Goal: Information Seeking & Learning: Learn about a topic

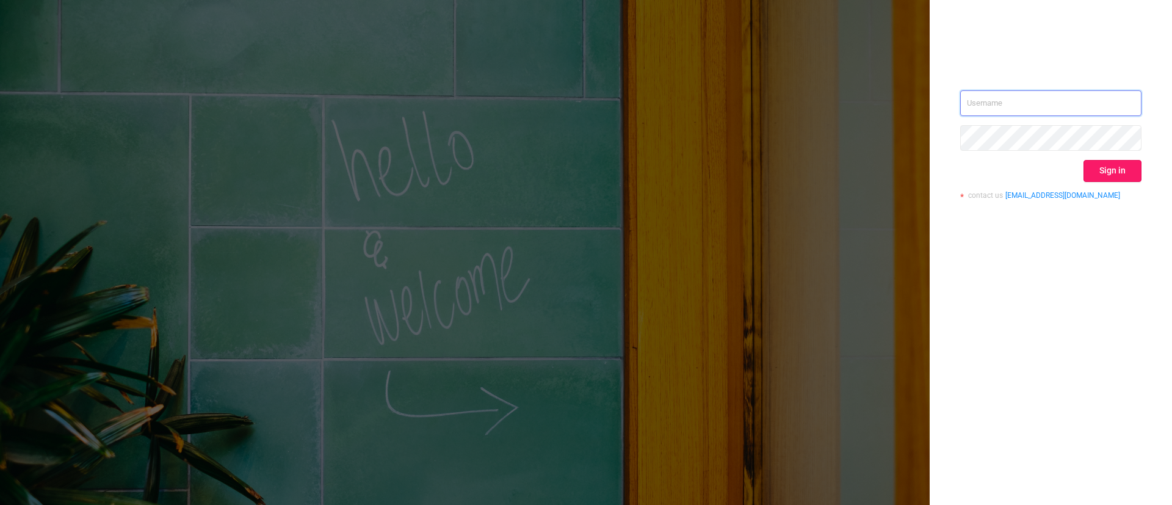
type input "[EMAIL_ADDRESS][DOMAIN_NAME]"
click at [1107, 169] on button "Sign in" at bounding box center [1113, 171] width 58 height 22
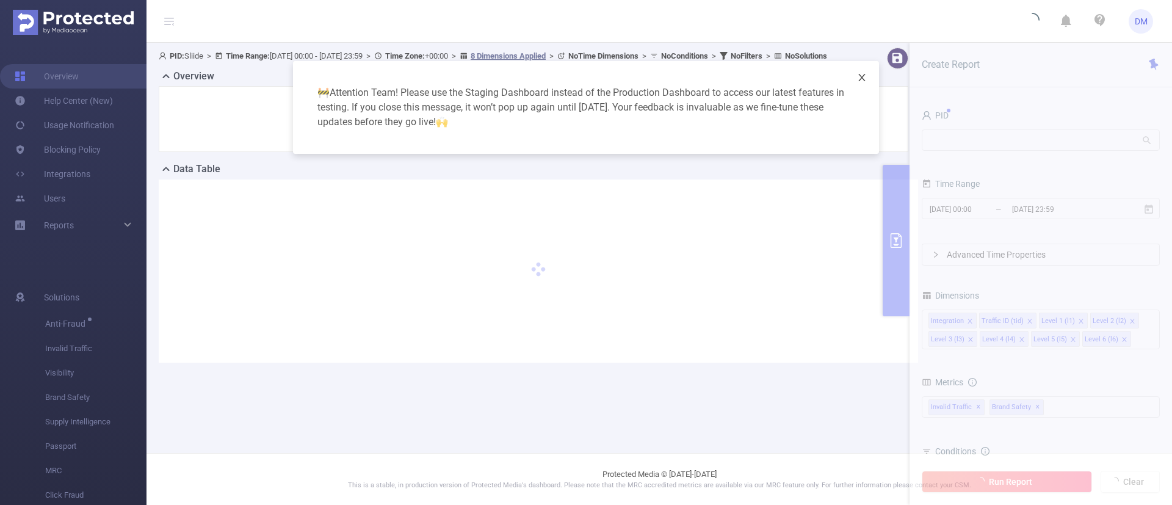
click at [863, 75] on icon "icon: close" at bounding box center [862, 78] width 10 height 10
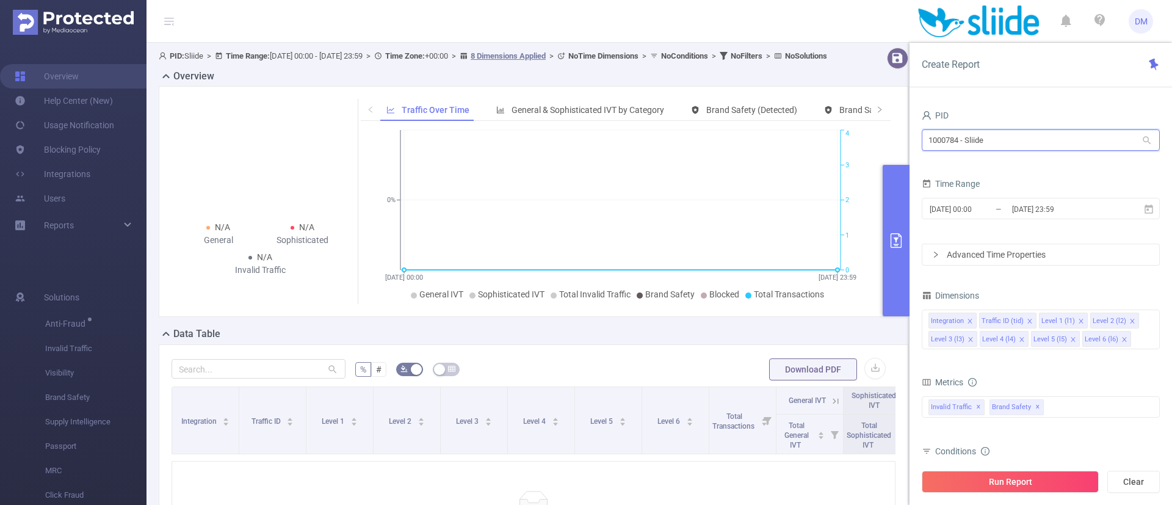
click at [1009, 136] on input "1000784 - Sliide" at bounding box center [1041, 139] width 238 height 21
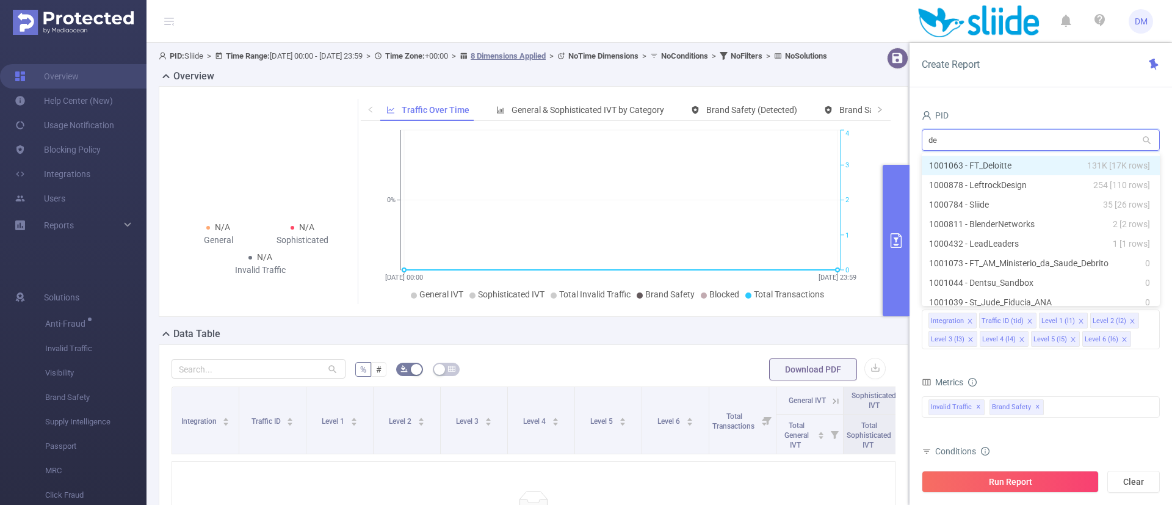
type input "dem"
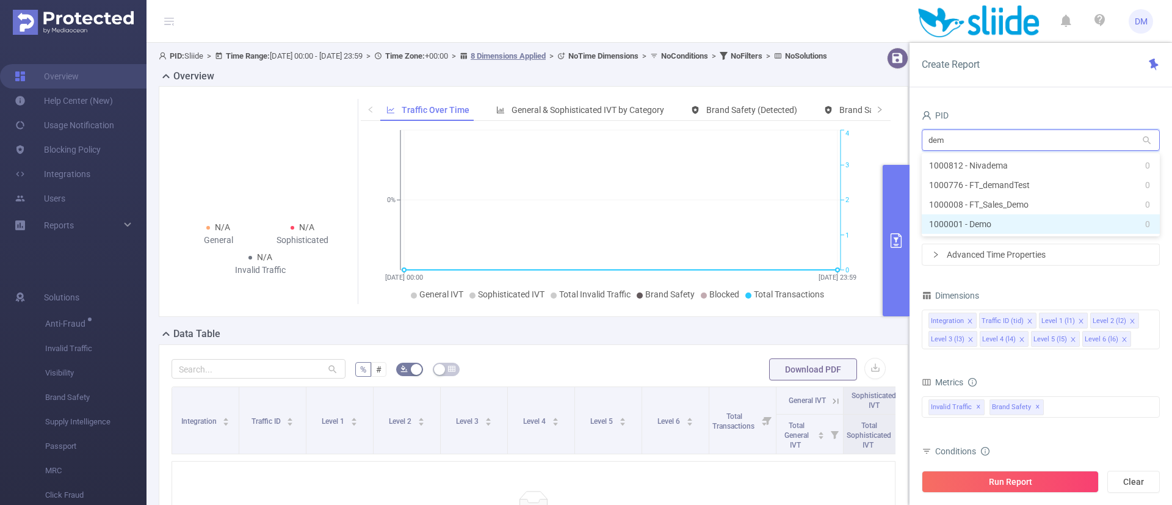
click at [1017, 225] on li "1000001 - Demo 0" at bounding box center [1041, 224] width 238 height 20
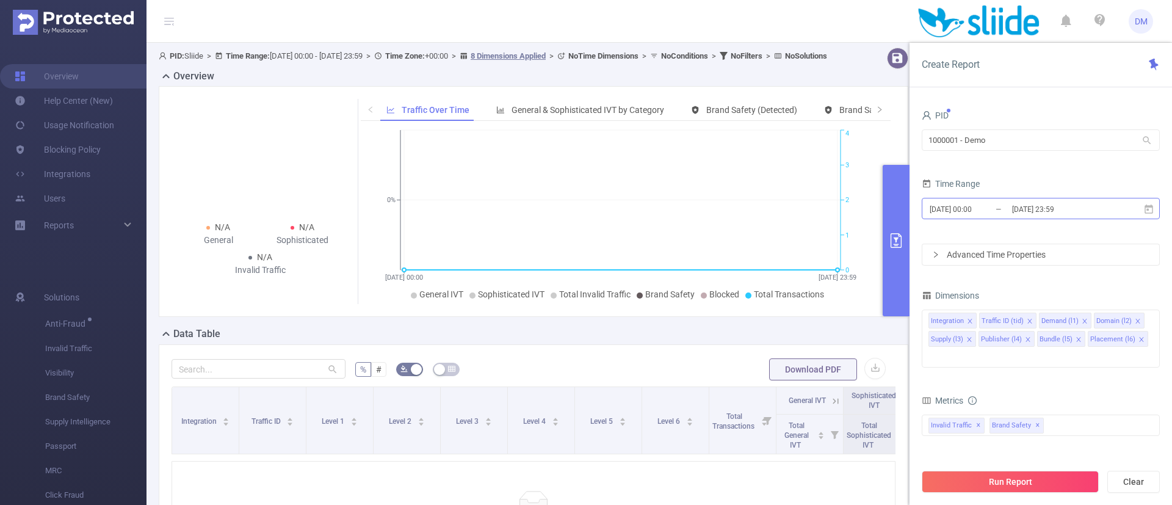
click at [1025, 208] on input "[DATE] 23:59" at bounding box center [1060, 209] width 99 height 16
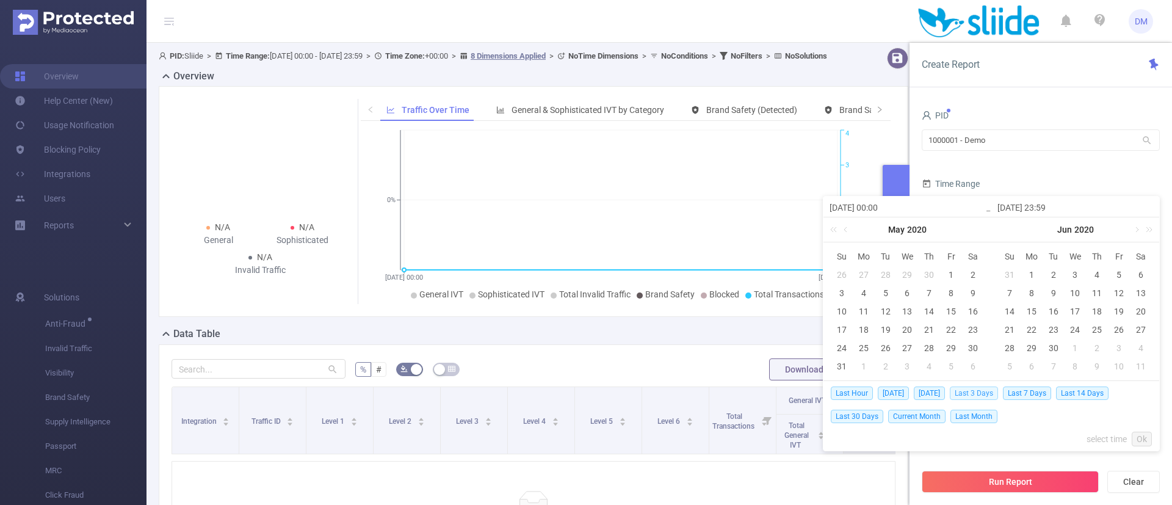
click at [986, 391] on span "Last 3 Days" at bounding box center [974, 393] width 48 height 13
type input "[DATE] 00:00"
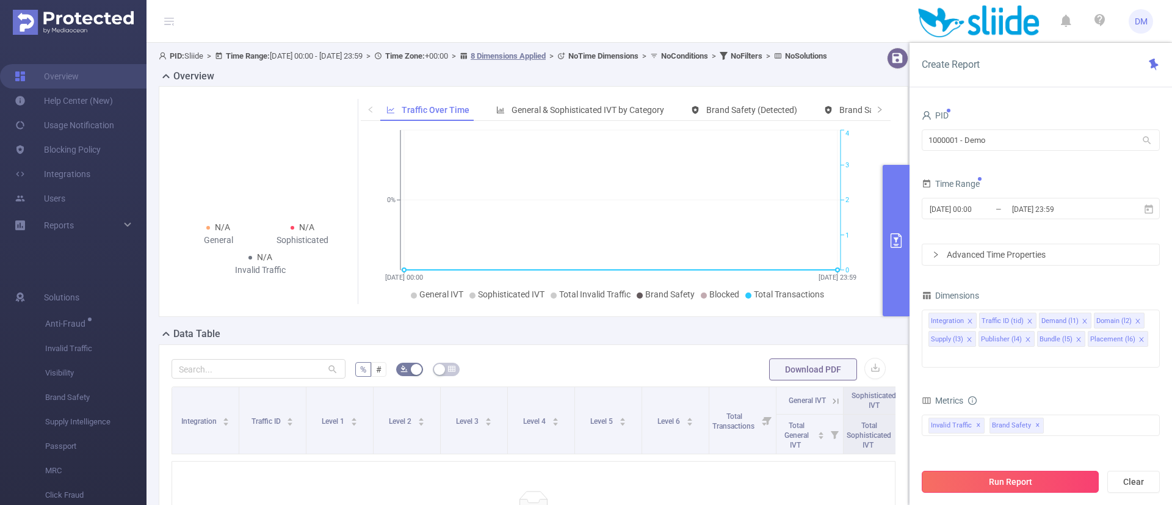
click at [1009, 479] on button "Run Report" at bounding box center [1010, 482] width 177 height 22
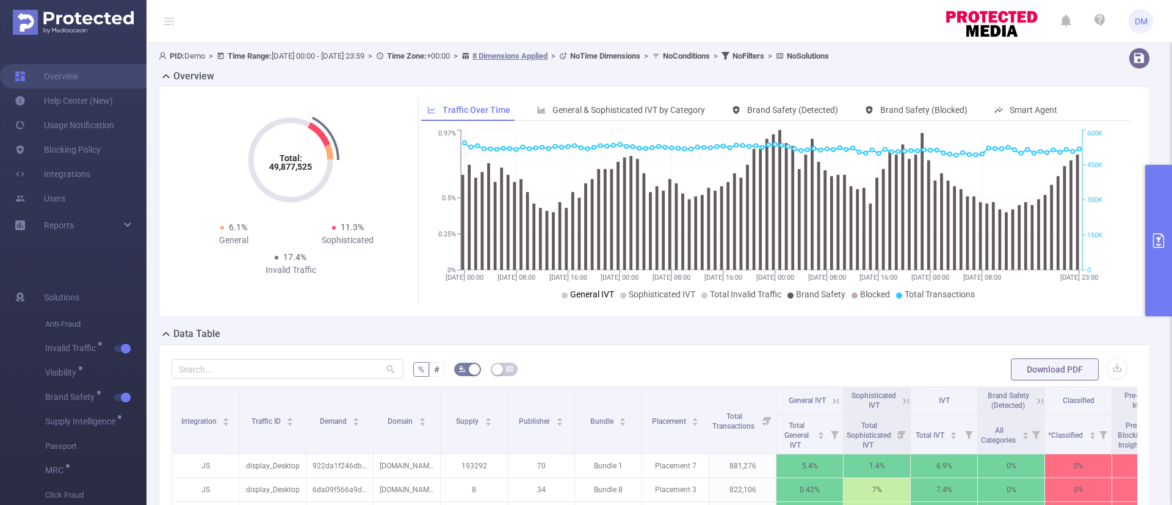
click at [586, 295] on span "General IVT" at bounding box center [592, 294] width 44 height 10
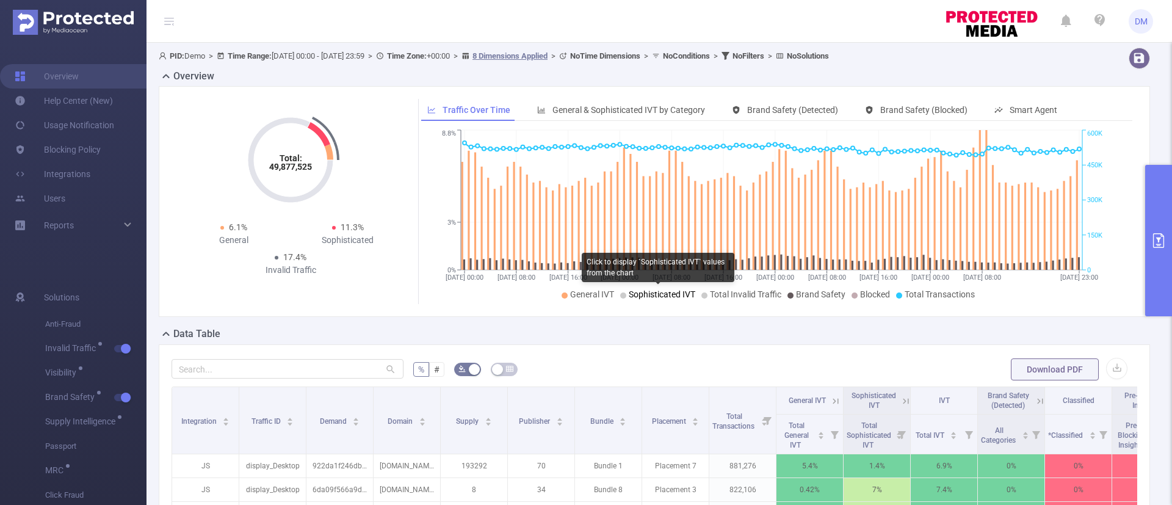
click at [647, 293] on span "Sophisticated IVT" at bounding box center [662, 294] width 67 height 10
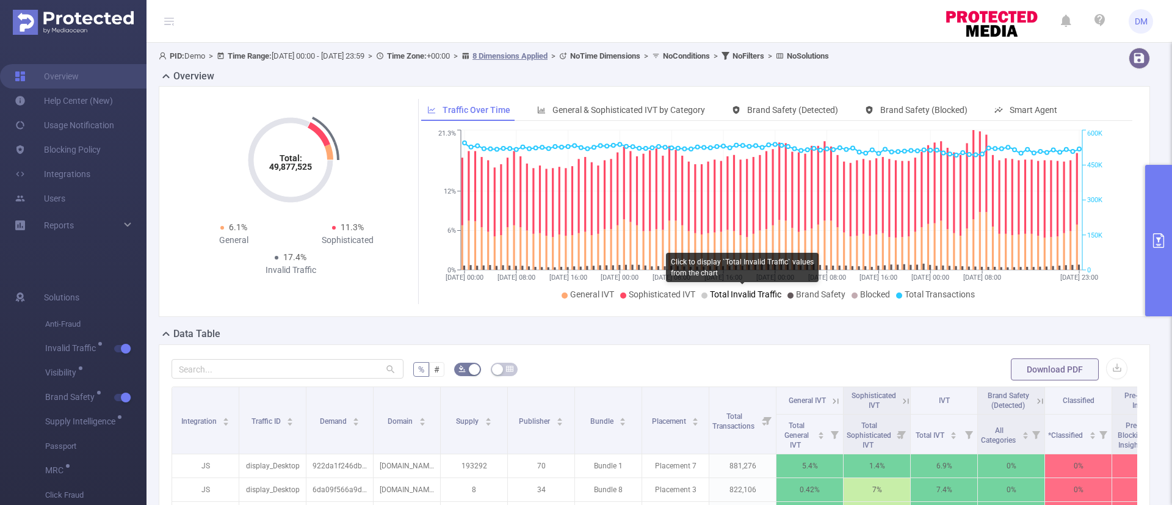
click at [724, 294] on span "Total Invalid Traffic" at bounding box center [745, 294] width 71 height 10
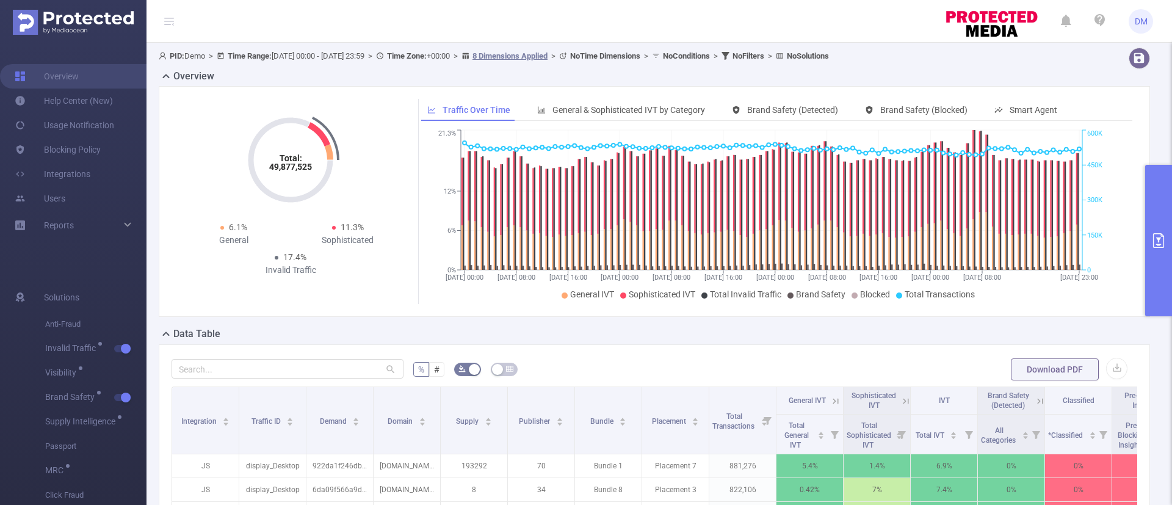
click at [1166, 255] on button "primary" at bounding box center [1159, 240] width 27 height 151
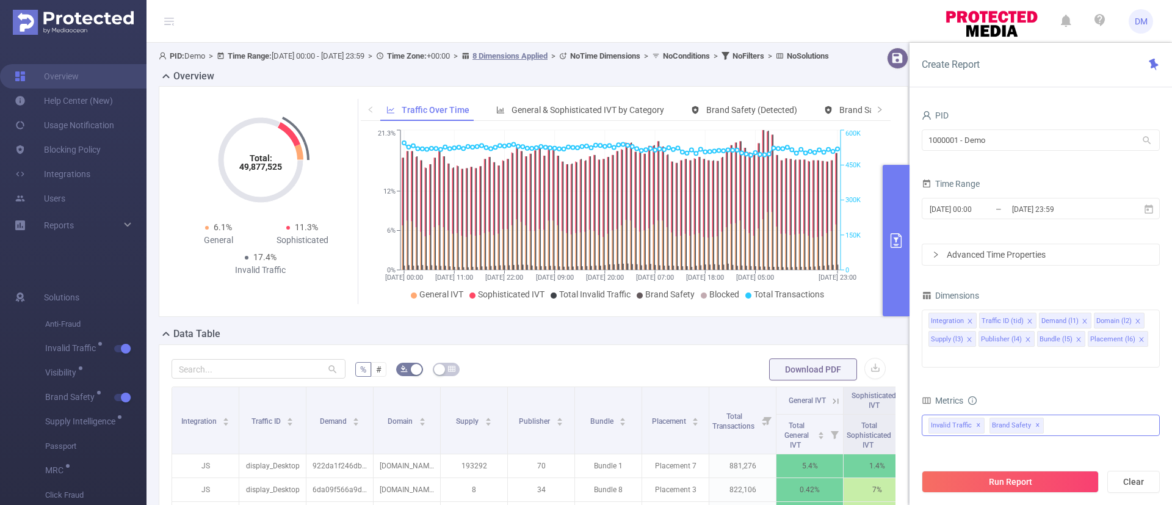
click at [1036, 418] on span "✕" at bounding box center [1038, 425] width 5 height 15
click at [998, 476] on button "Run Report" at bounding box center [1010, 482] width 177 height 22
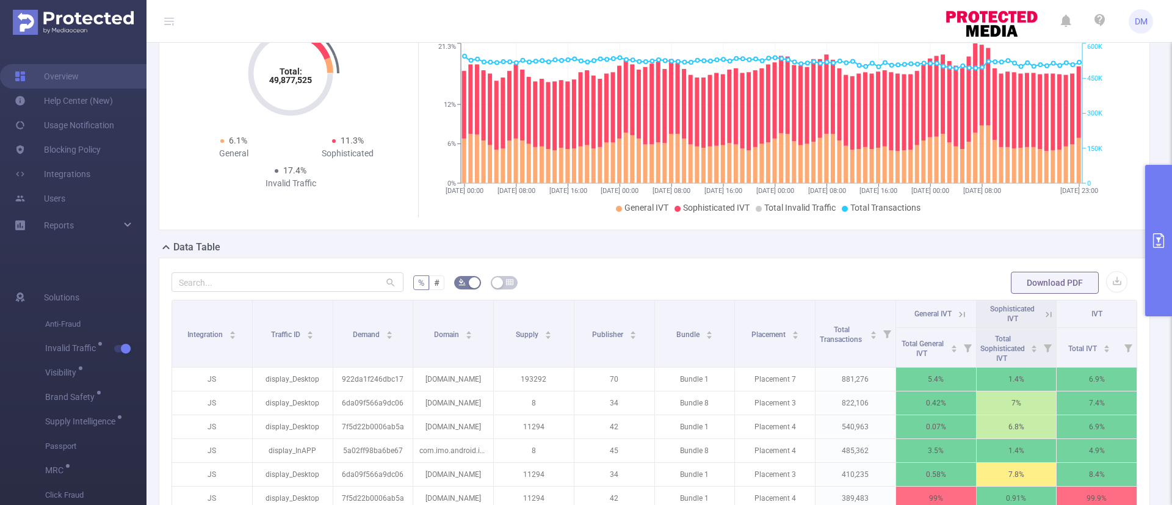
scroll to position [117, 0]
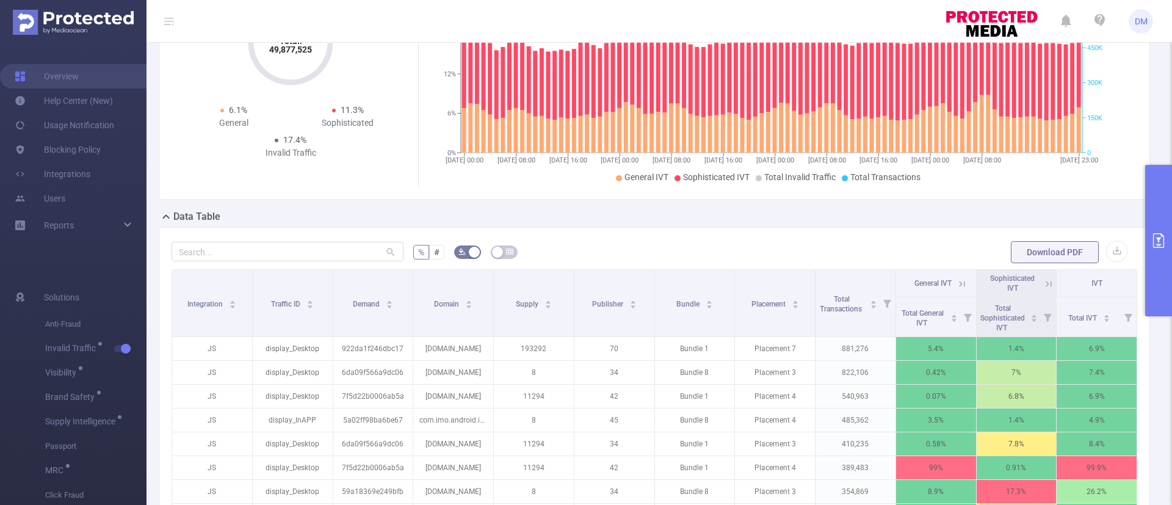
click at [959, 282] on icon at bounding box center [961, 283] width 5 height 5
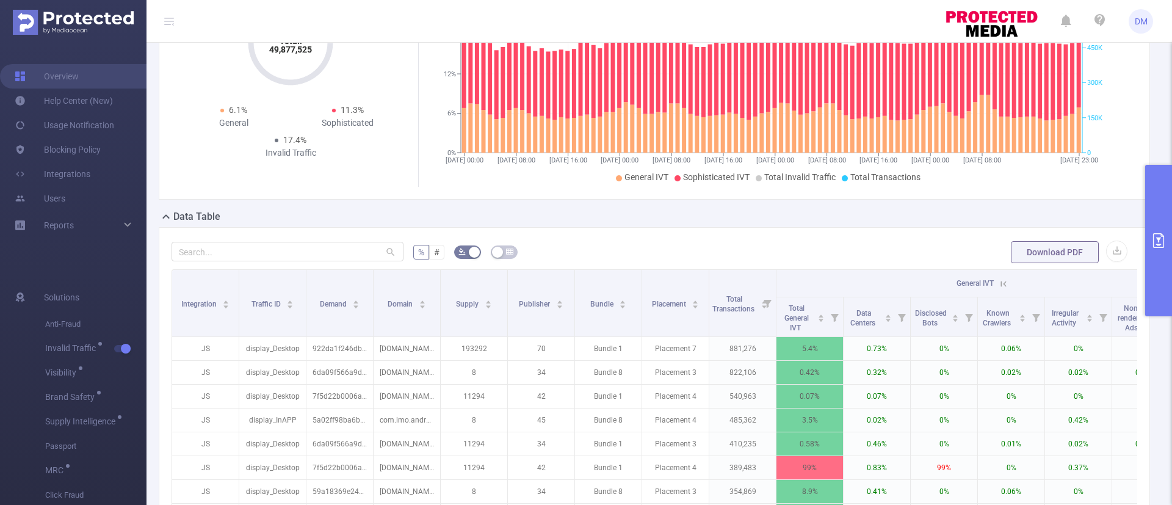
click at [1008, 286] on icon at bounding box center [1003, 283] width 11 height 11
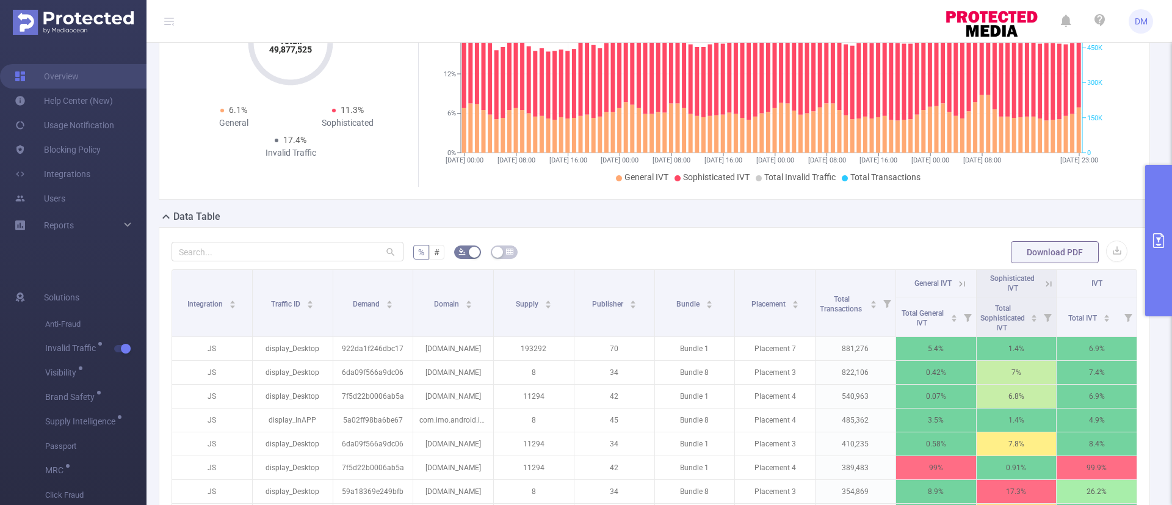
click at [654, 238] on div "% # Download PDF Integration Traffic ID Demand Domain Supply Publisher Bundle P…" at bounding box center [655, 443] width 992 height 432
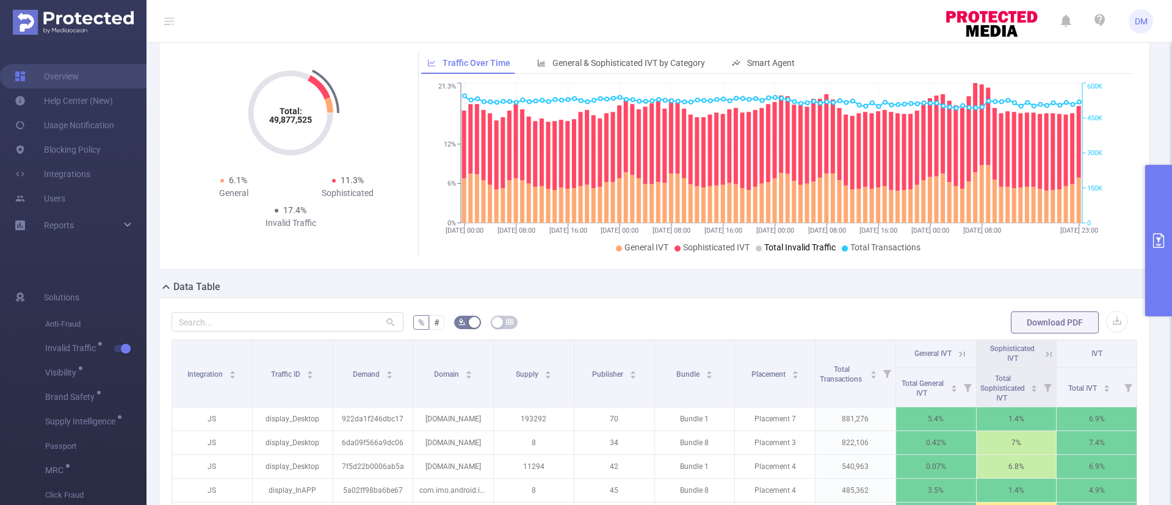
scroll to position [0, 0]
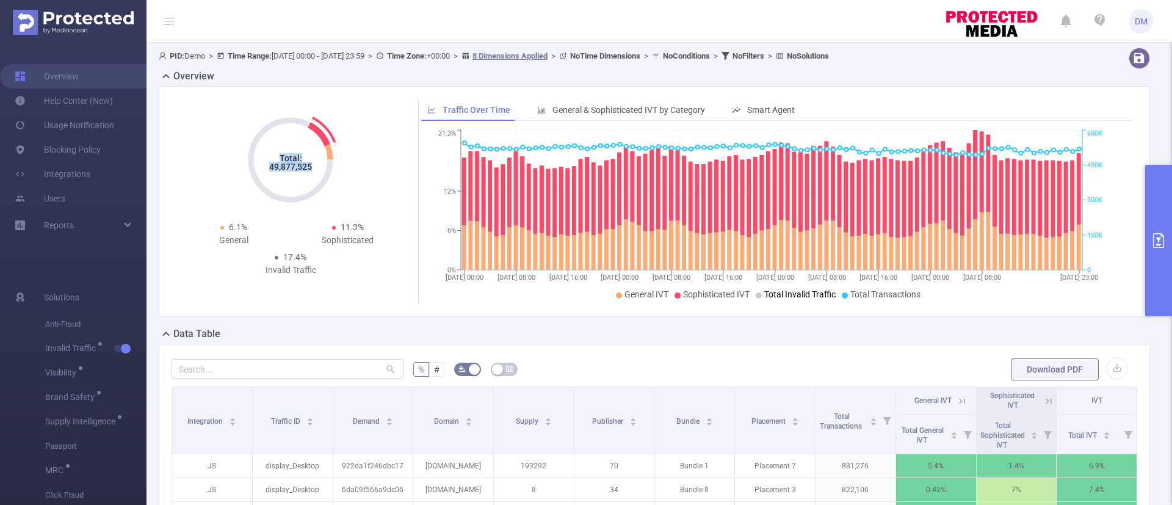
drag, startPoint x: 261, startPoint y: 164, endPoint x: 324, endPoint y: 176, distance: 64.7
click at [324, 176] on icon "Total: 49,877,525" at bounding box center [291, 160] width 122 height 122
click at [227, 244] on div "General" at bounding box center [233, 240] width 114 height 13
click at [352, 241] on div "Sophisticated" at bounding box center [348, 240] width 114 height 13
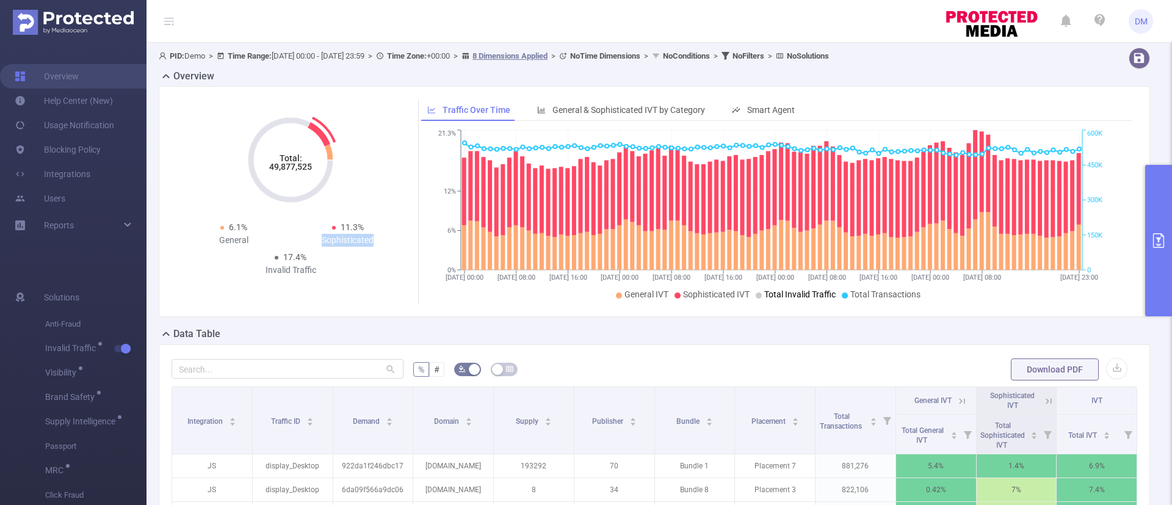
click at [352, 241] on div "Sophisticated" at bounding box center [348, 240] width 114 height 13
drag, startPoint x: 263, startPoint y: 269, endPoint x: 322, endPoint y: 269, distance: 59.2
click at [322, 269] on div "Invalid Traffic" at bounding box center [291, 270] width 114 height 13
click at [638, 297] on span "General IVT" at bounding box center [647, 294] width 44 height 10
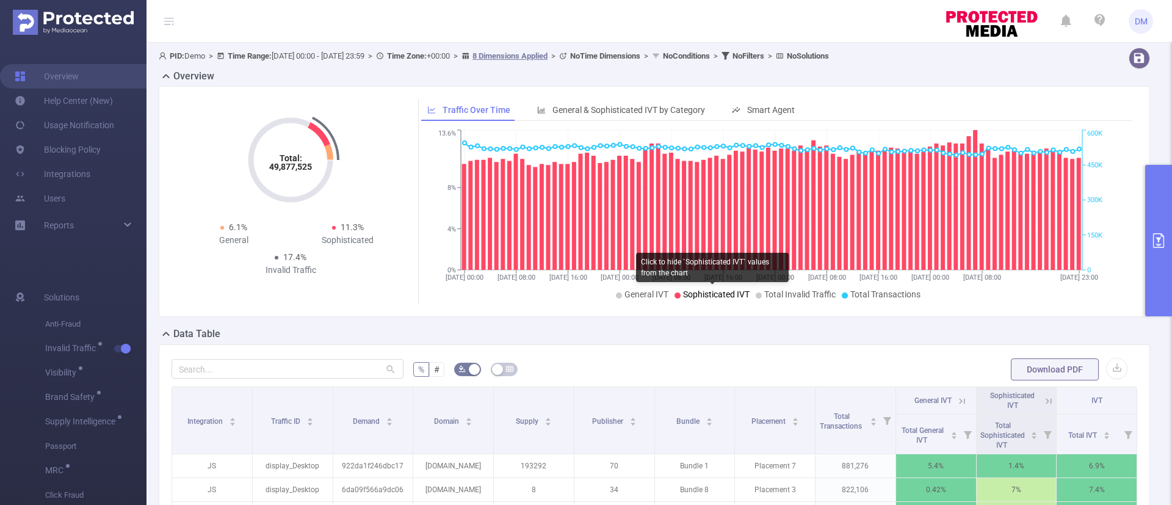
click at [696, 297] on span "Sophisticated IVT" at bounding box center [716, 294] width 67 height 10
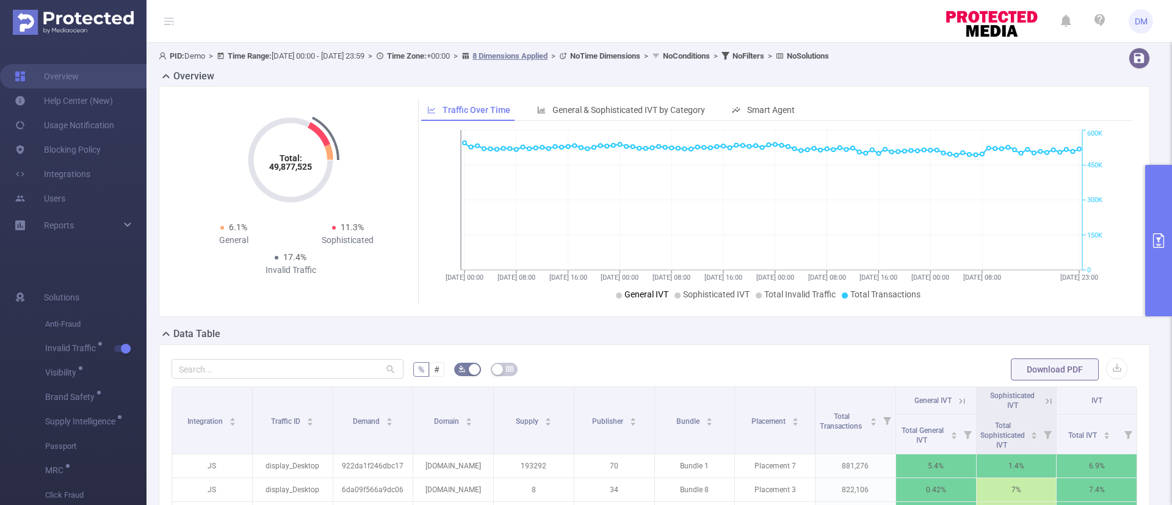
click at [634, 298] on span "General IVT" at bounding box center [647, 294] width 44 height 10
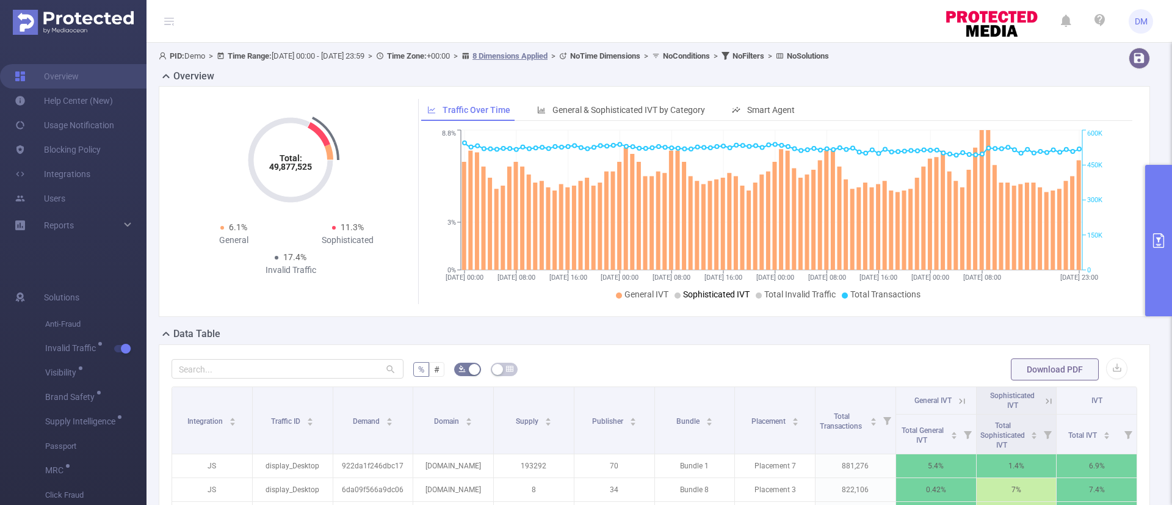
click at [722, 299] on li "Sophisticated IVT" at bounding box center [712, 294] width 75 height 13
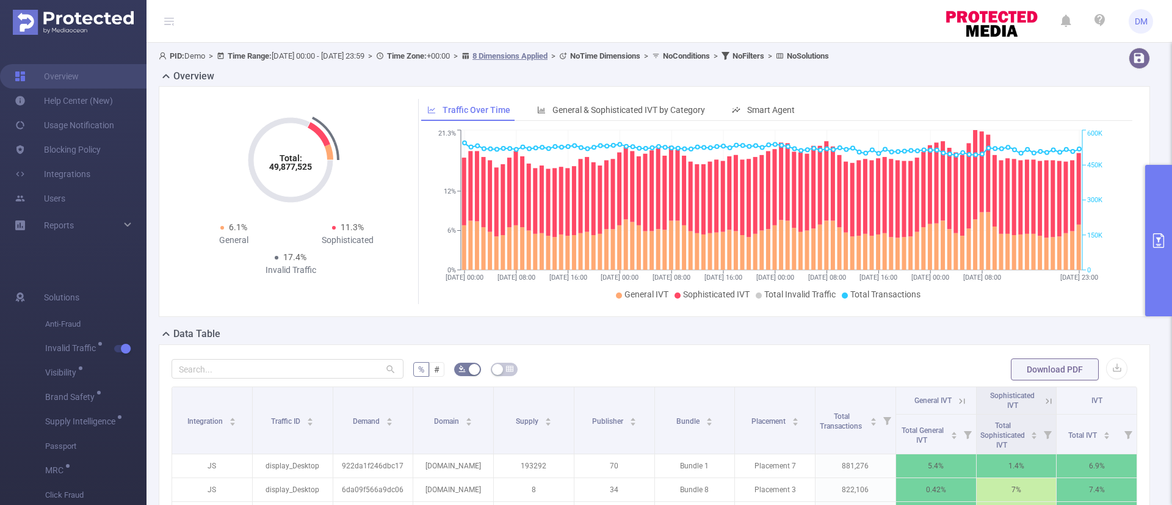
click at [781, 302] on icon "[DATE] 00:00 [DATE] 08:00 [DATE] 16:00 [DATE] 00:00 [DATE] 08:00 [DATE] 16:00 […" at bounding box center [771, 215] width 701 height 177
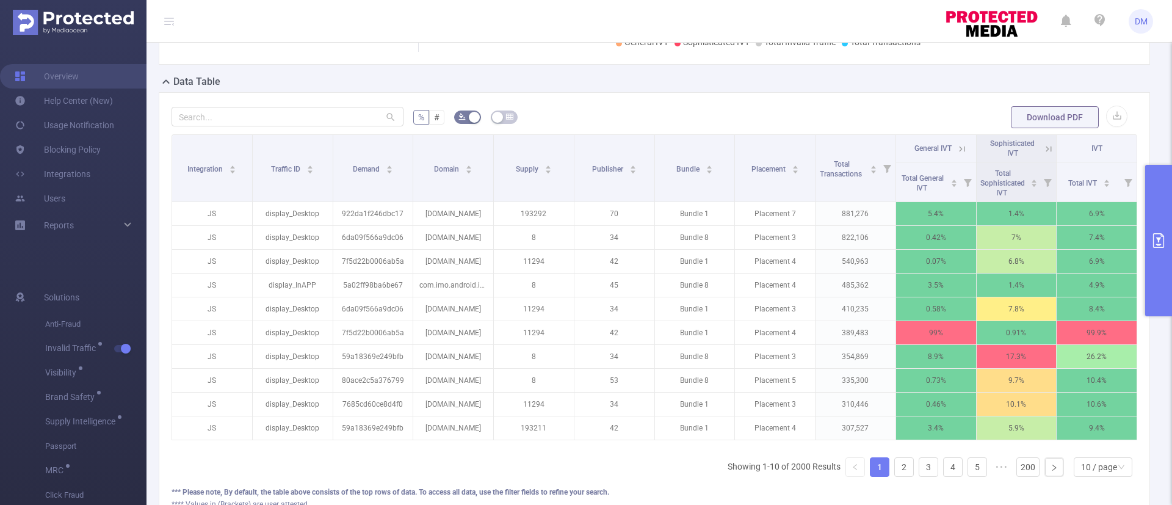
scroll to position [254, 0]
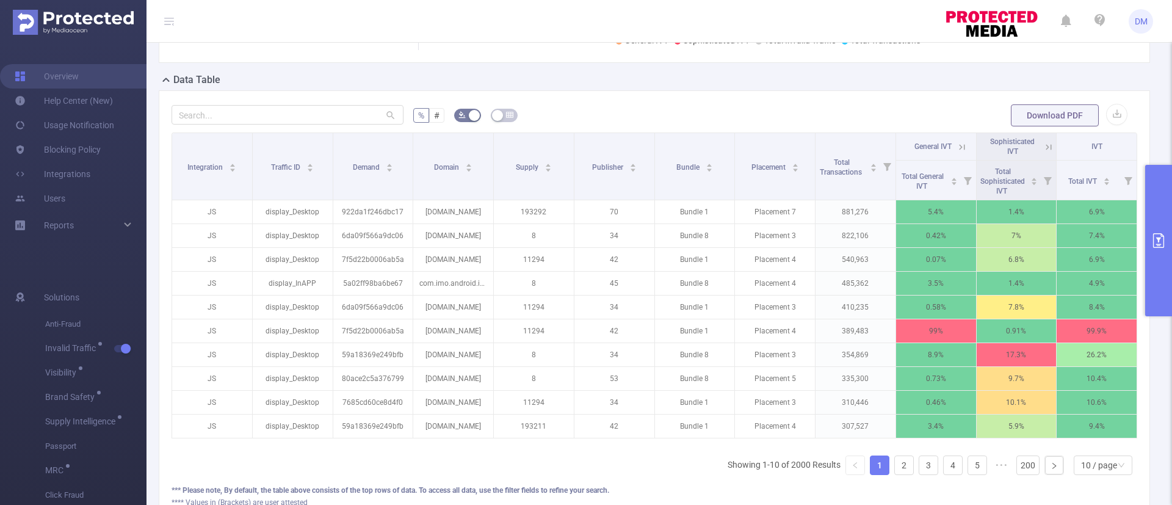
click at [959, 145] on icon at bounding box center [961, 146] width 5 height 5
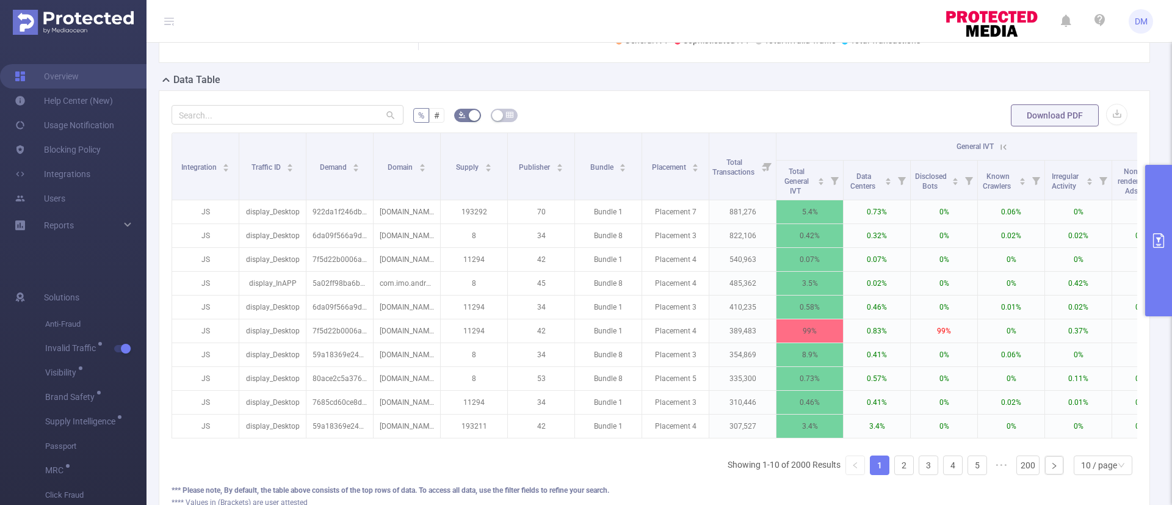
scroll to position [0, 193]
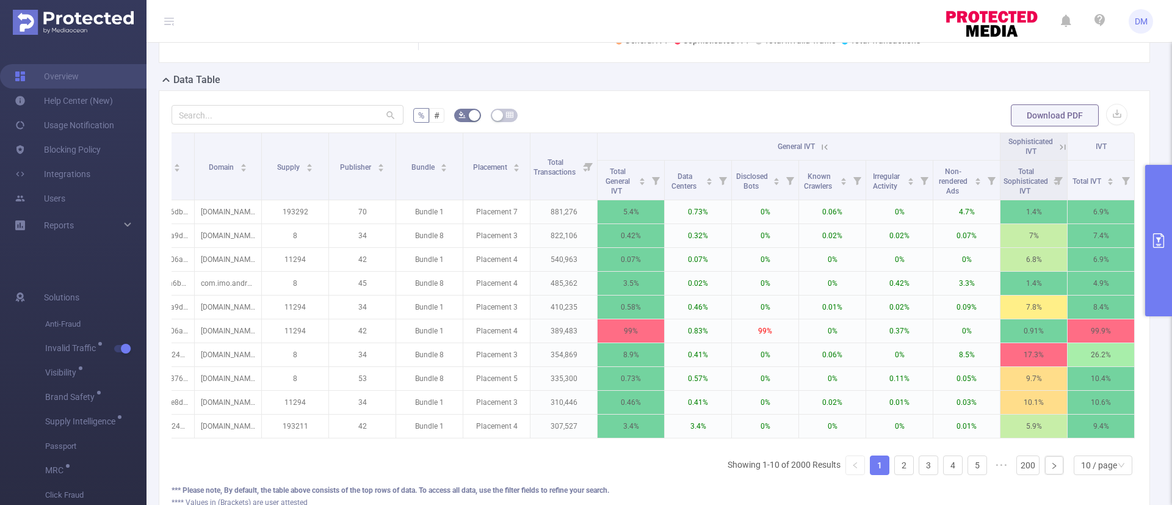
click at [1060, 147] on icon at bounding box center [1062, 146] width 5 height 5
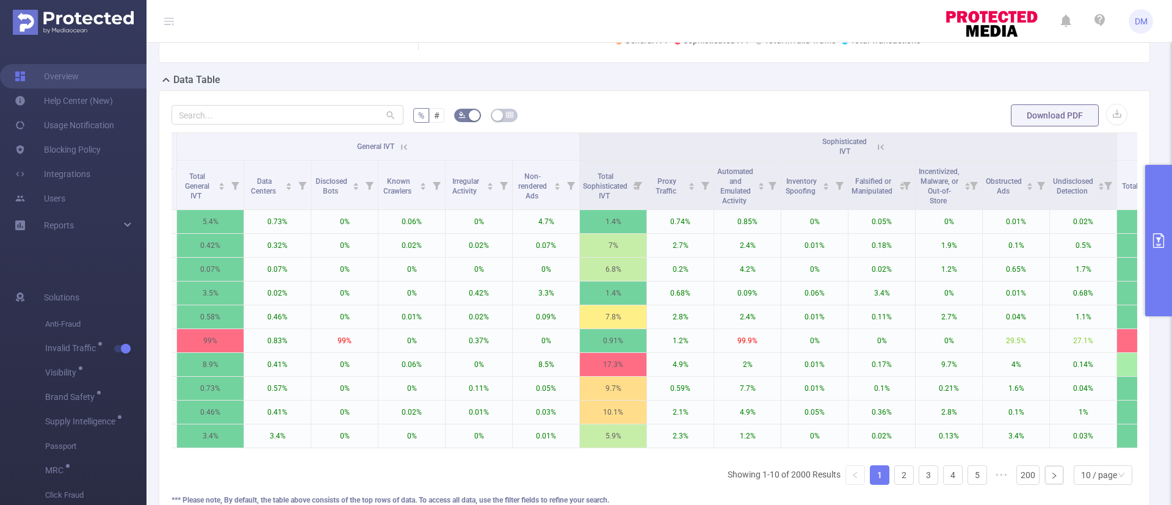
scroll to position [0, 603]
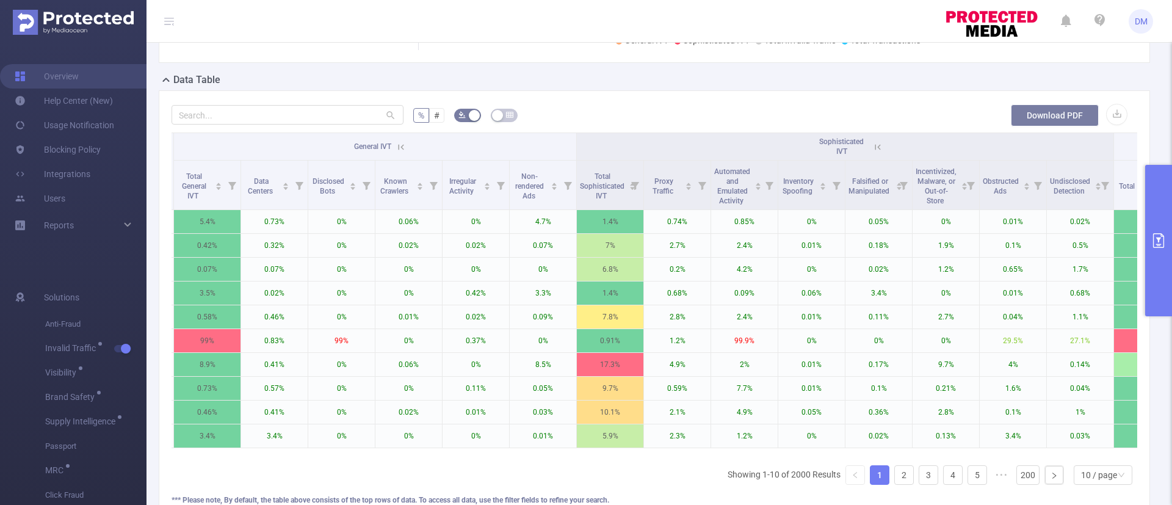
click at [1030, 120] on button "Download PDF" at bounding box center [1055, 115] width 88 height 22
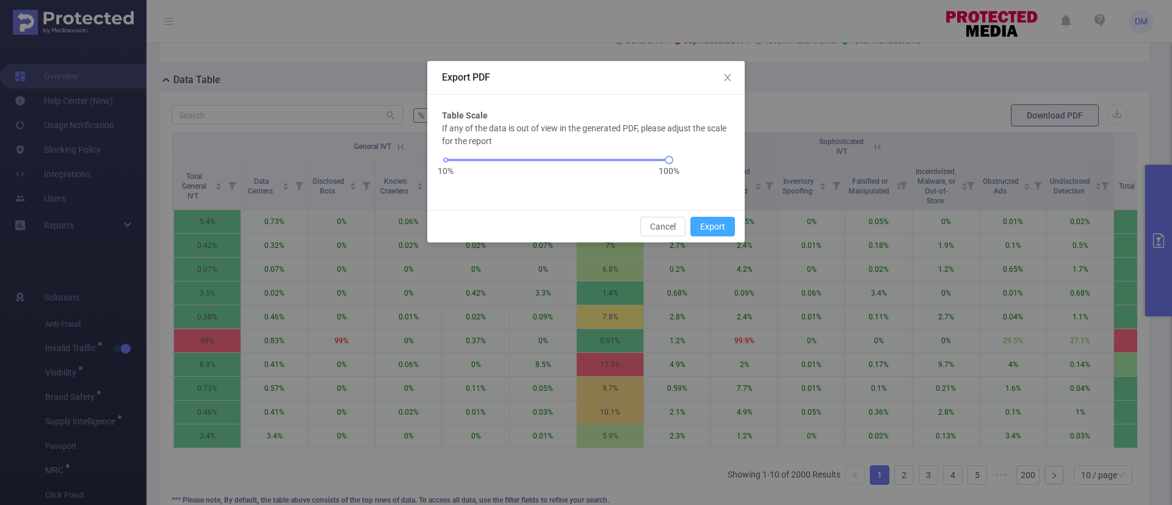
click at [725, 224] on button "Export" at bounding box center [713, 227] width 45 height 20
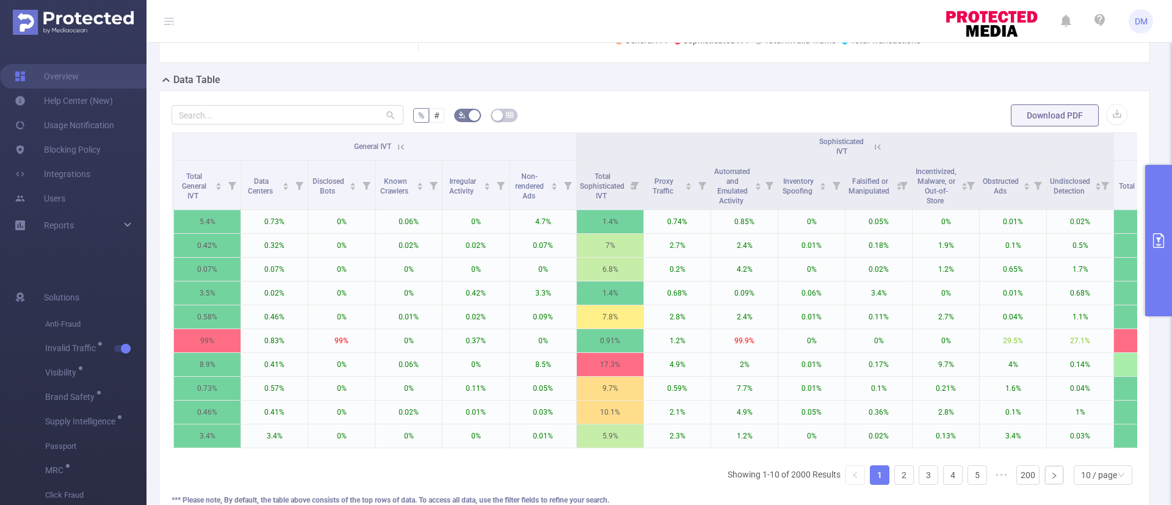
click at [405, 145] on icon at bounding box center [401, 147] width 11 height 11
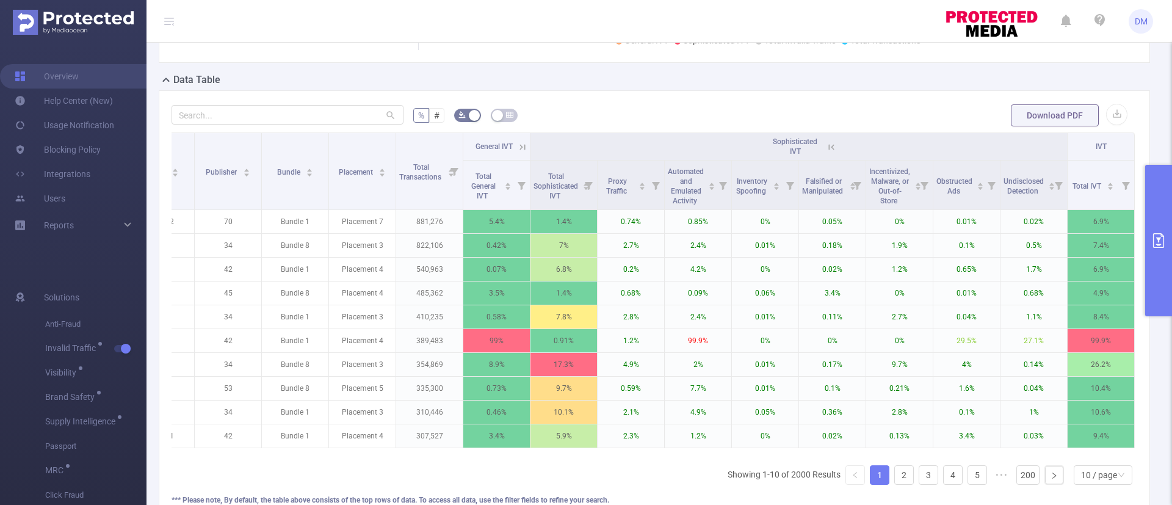
click at [826, 147] on icon at bounding box center [831, 147] width 11 height 11
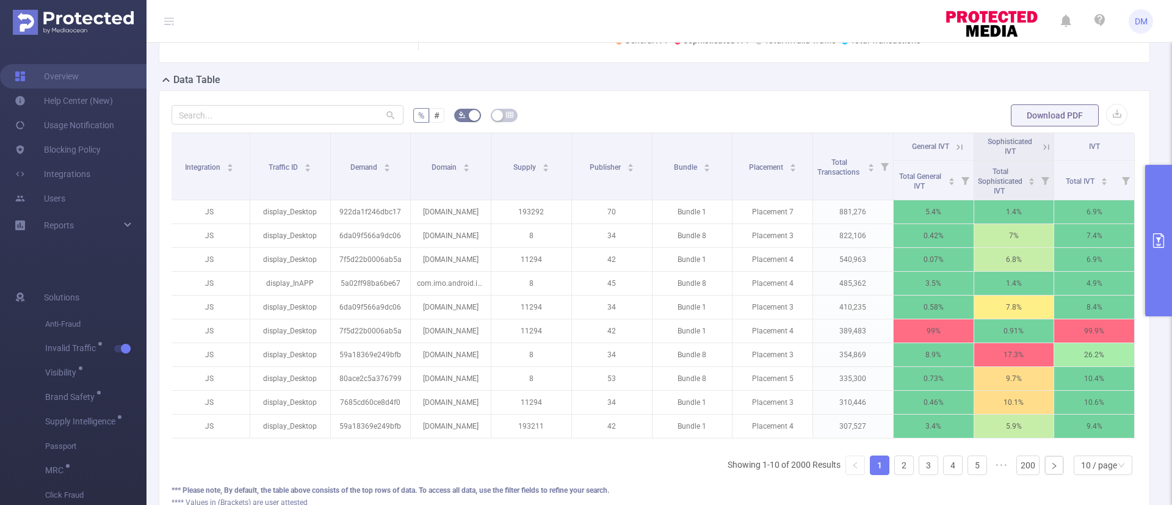
click at [1161, 226] on button "primary" at bounding box center [1159, 240] width 27 height 151
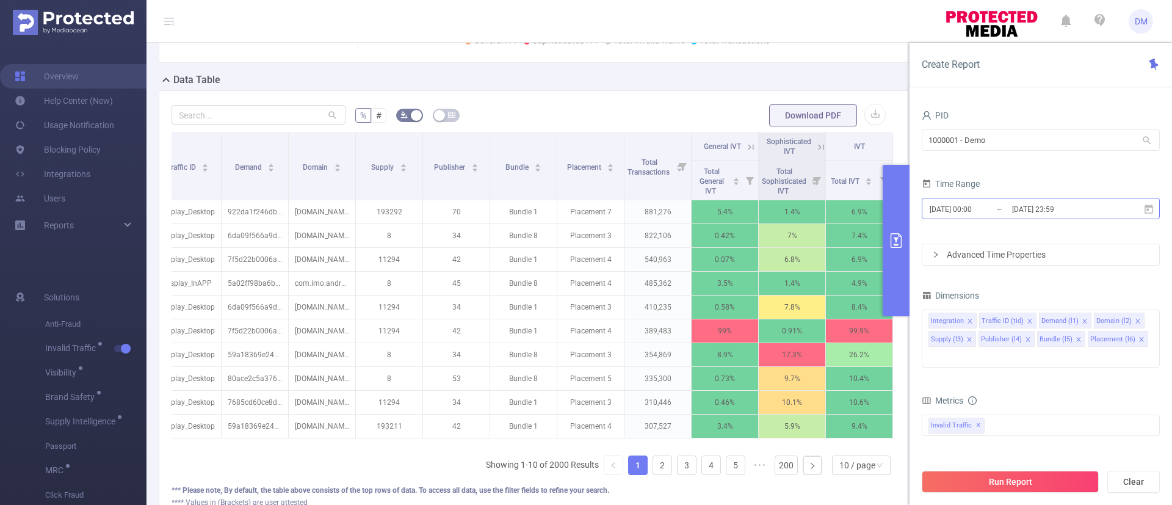
click at [1011, 210] on input "[DATE] 23:59" at bounding box center [1060, 209] width 99 height 16
click at [1014, 178] on div "Time Range" at bounding box center [1041, 185] width 238 height 20
click at [1025, 263] on div "Advanced Time Properties" at bounding box center [1041, 254] width 237 height 21
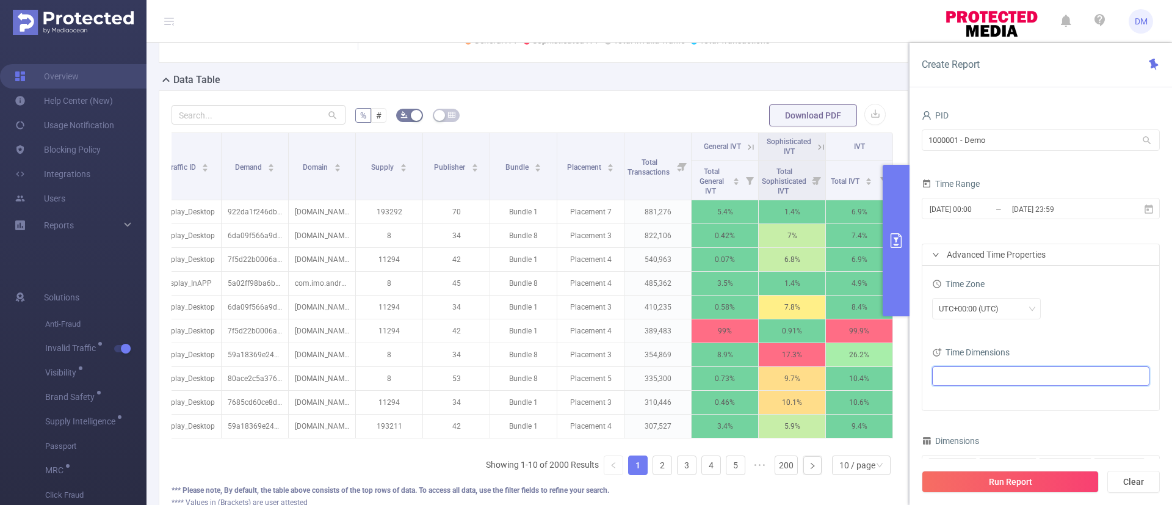
click at [984, 377] on ul at bounding box center [1036, 376] width 201 height 18
click at [1076, 290] on div "Time Zone" at bounding box center [1040, 285] width 217 height 20
click at [935, 252] on icon "icon: right" at bounding box center [935, 254] width 7 height 7
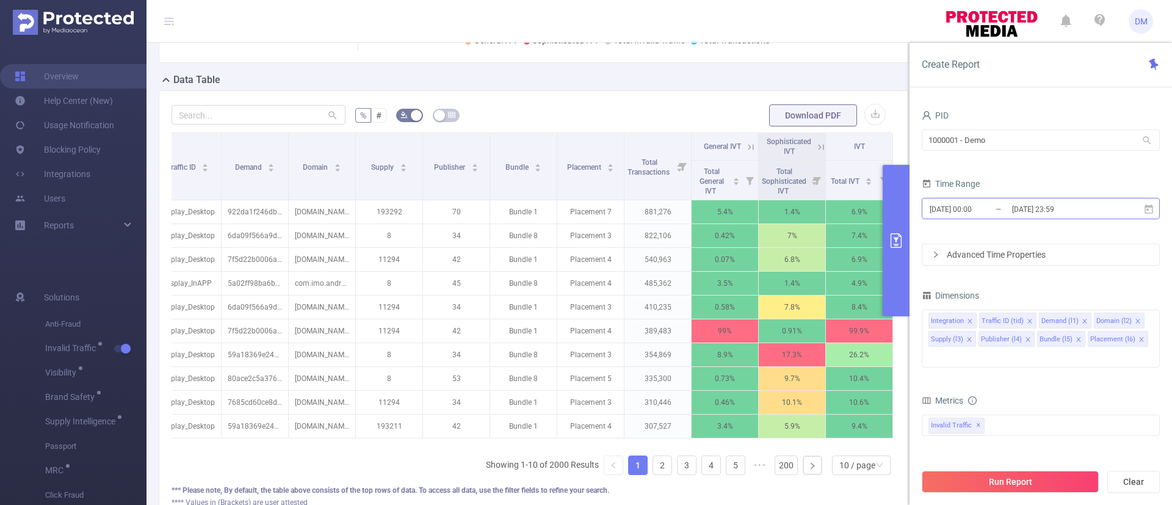
click at [1020, 216] on input "[DATE] 23:59" at bounding box center [1060, 209] width 99 height 16
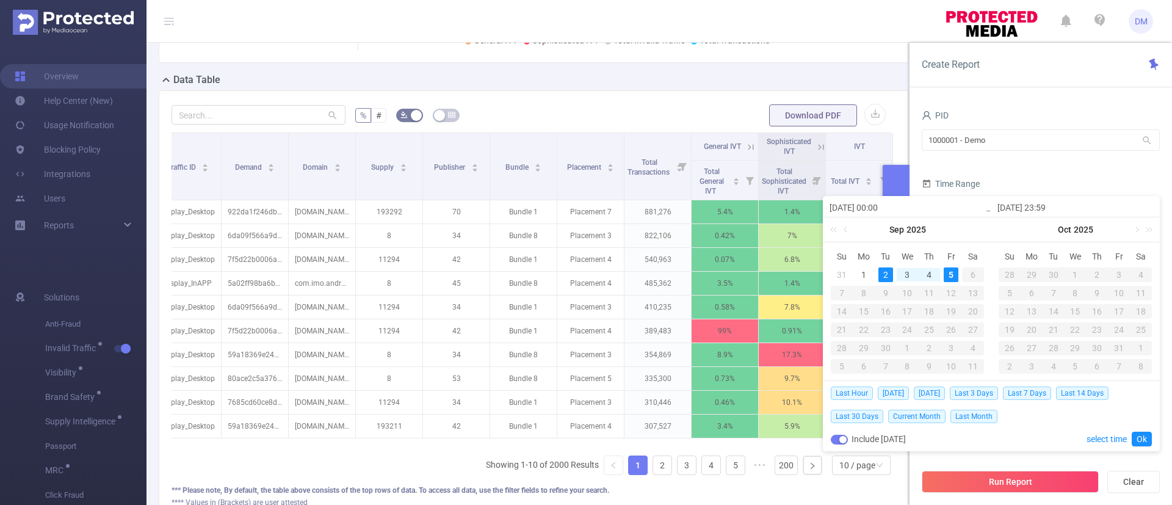
click at [835, 437] on button "button" at bounding box center [839, 440] width 17 height 10
type input "[DATE] 23:59"
click at [846, 437] on button "button" at bounding box center [839, 440] width 17 height 10
type input "[DATE] 23:59"
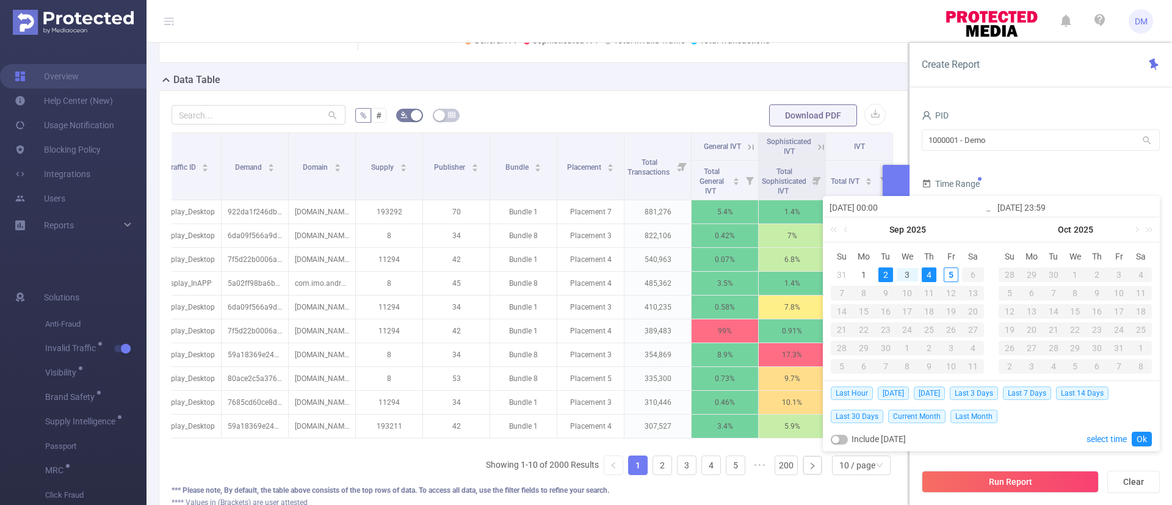
type input "[DATE] 23:59"
click at [1028, 111] on div "PID" at bounding box center [1041, 117] width 238 height 20
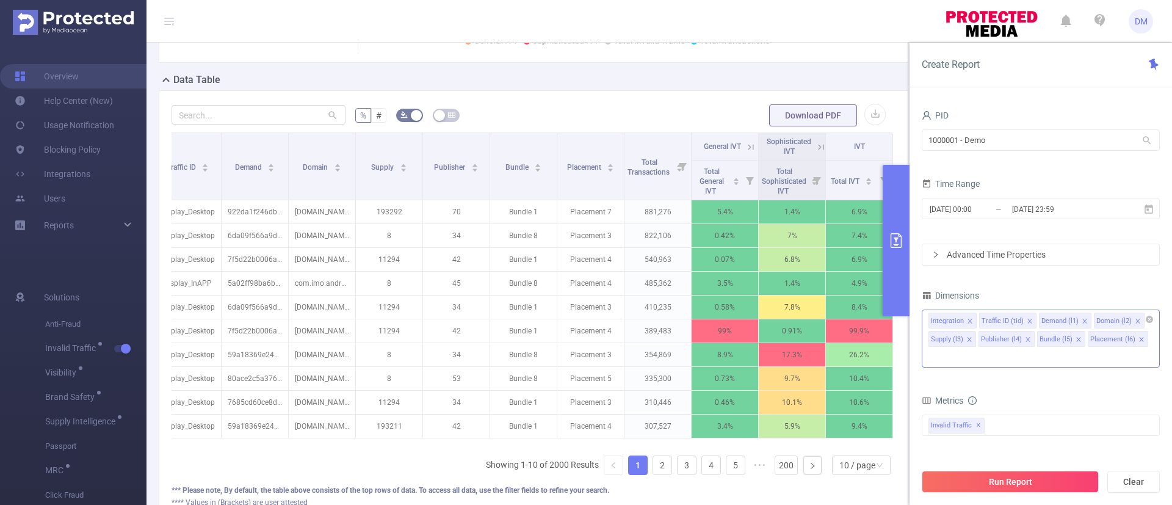
click at [935, 349] on input at bounding box center [932, 357] width 6 height 16
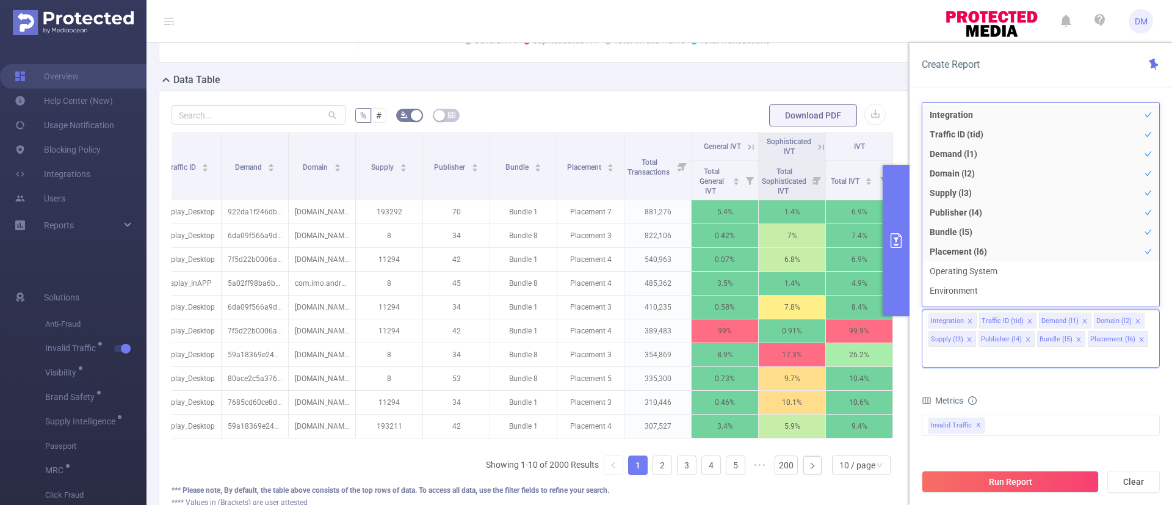
click at [951, 379] on li "Geo" at bounding box center [1041, 389] width 237 height 20
click at [997, 478] on button "Run Report" at bounding box center [1010, 482] width 177 height 22
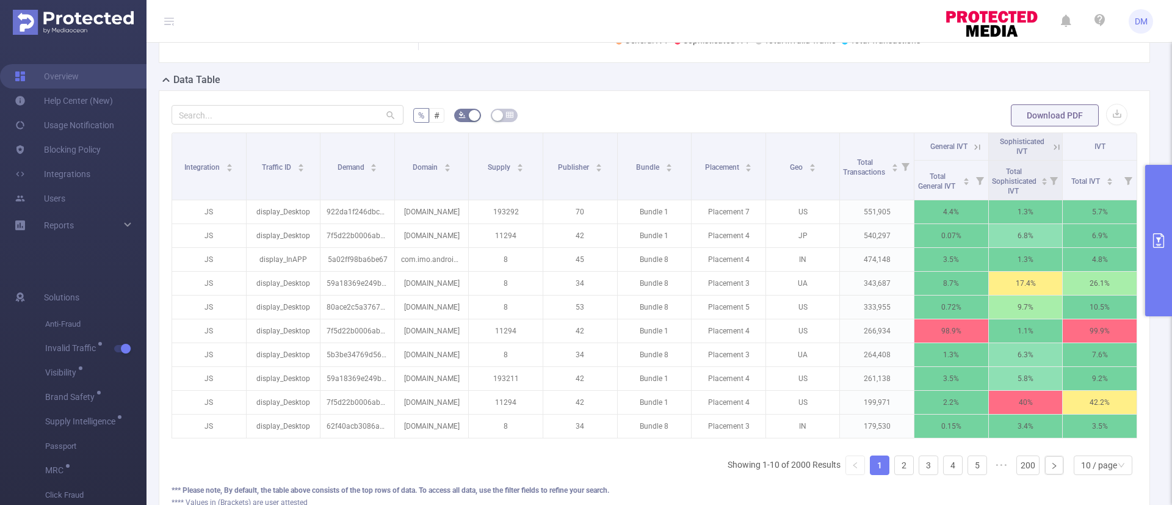
click at [1162, 247] on icon "primary" at bounding box center [1159, 240] width 15 height 15
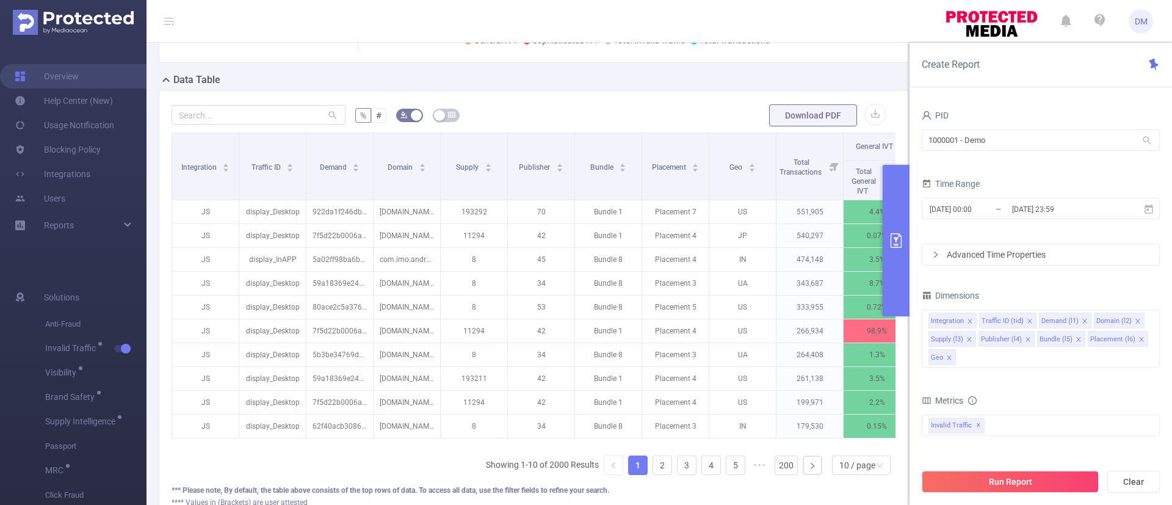
click at [1066, 392] on div "Metrics" at bounding box center [1041, 402] width 238 height 20
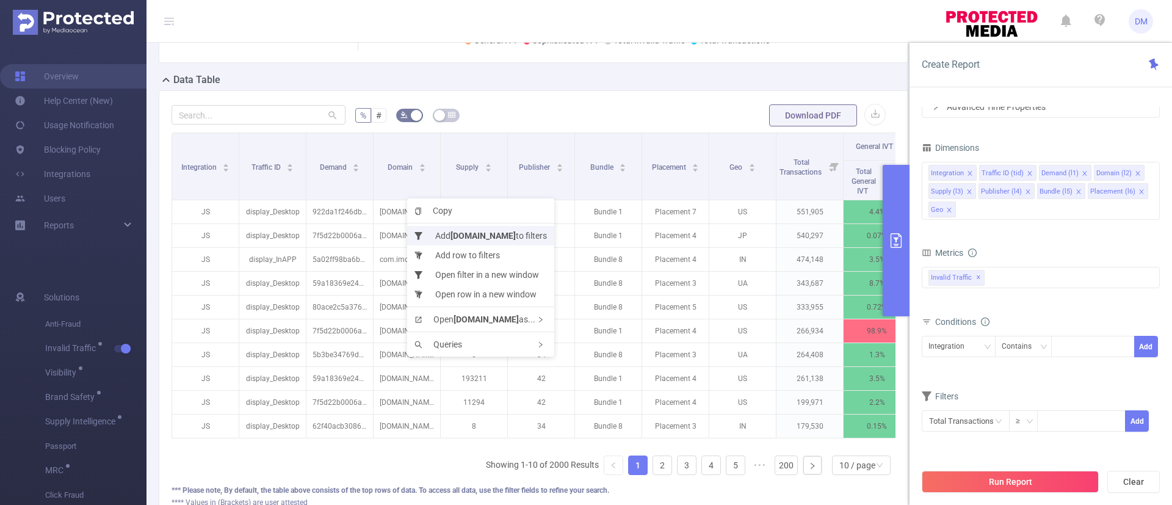
click at [462, 234] on b "[DOMAIN_NAME]" at bounding box center [483, 236] width 65 height 10
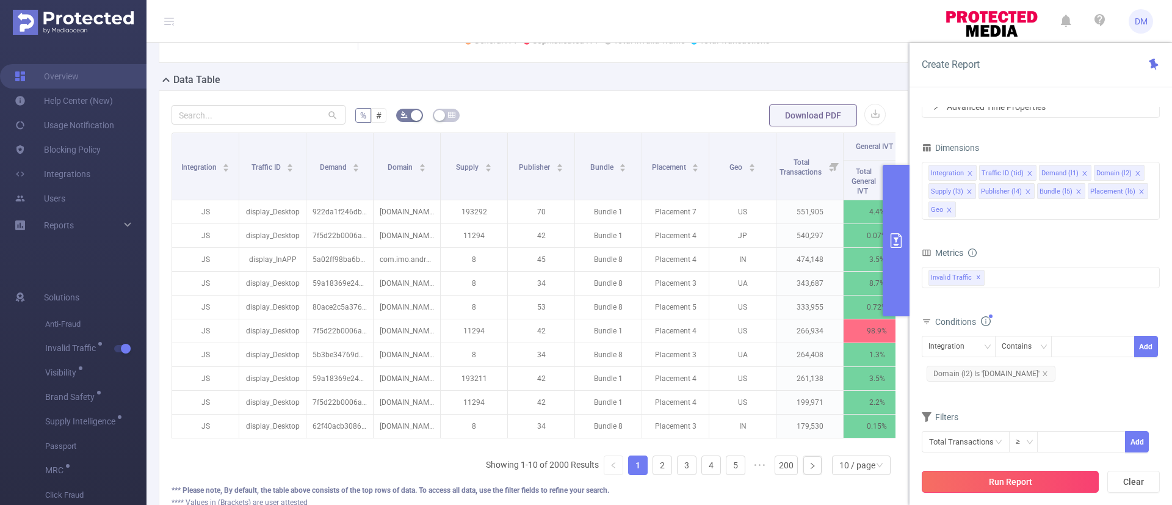
click at [1033, 478] on button "Run Report" at bounding box center [1010, 482] width 177 height 22
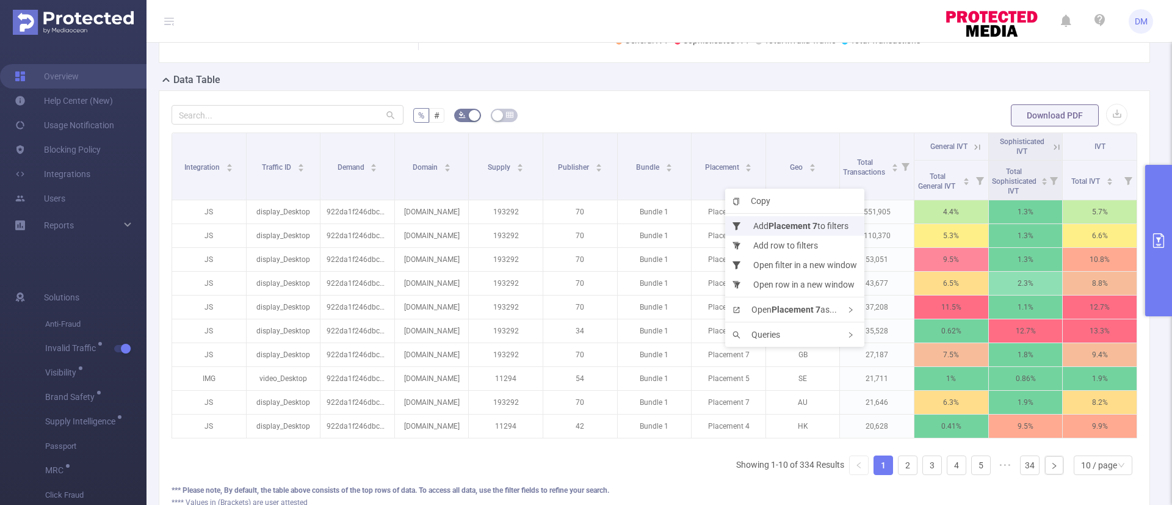
click at [772, 221] on b "Placement 7" at bounding box center [793, 226] width 49 height 10
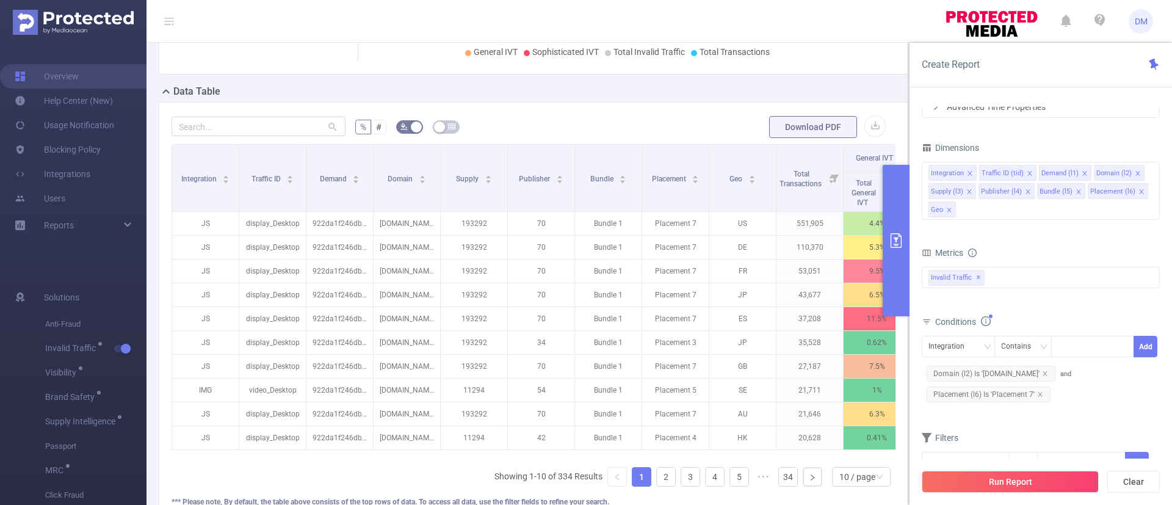
click at [998, 487] on button "Run Report" at bounding box center [1010, 482] width 177 height 22
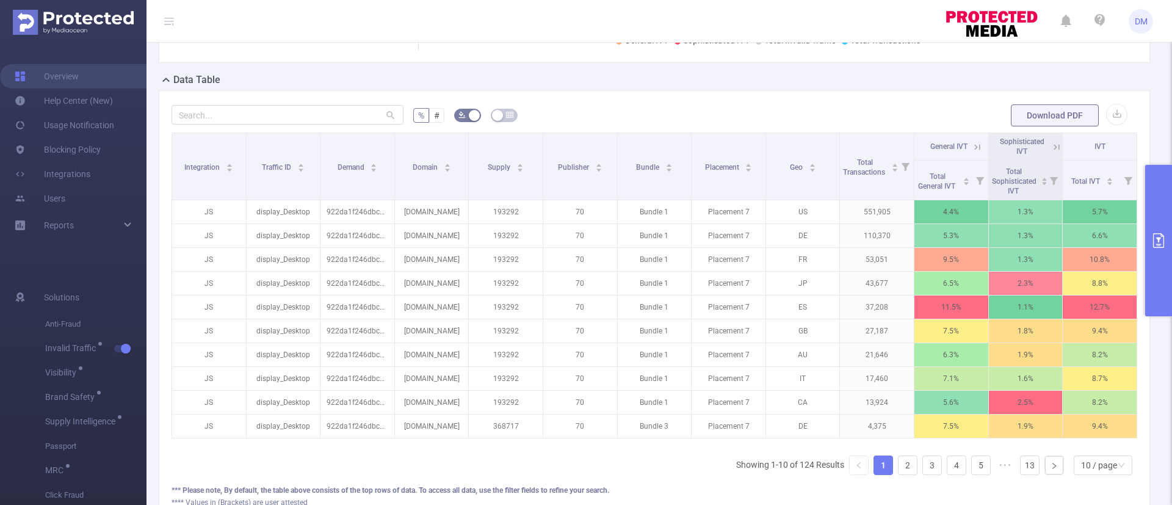
click at [1165, 242] on icon "primary" at bounding box center [1159, 240] width 15 height 15
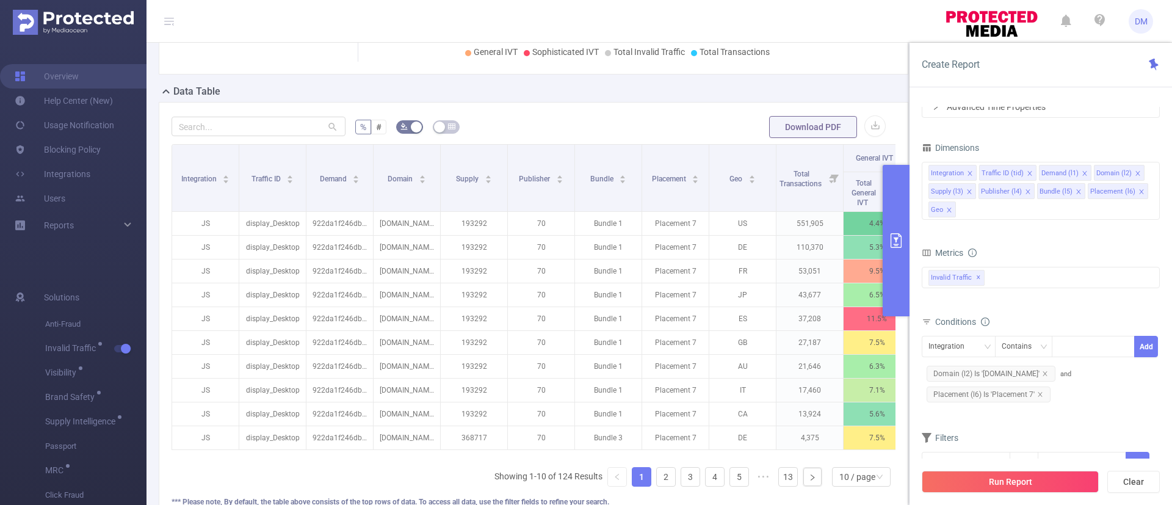
click at [1077, 405] on div "Integration Contains Add Domain (l2) Is '[DOMAIN_NAME]' and Placement (l6) Is '…" at bounding box center [1041, 371] width 238 height 76
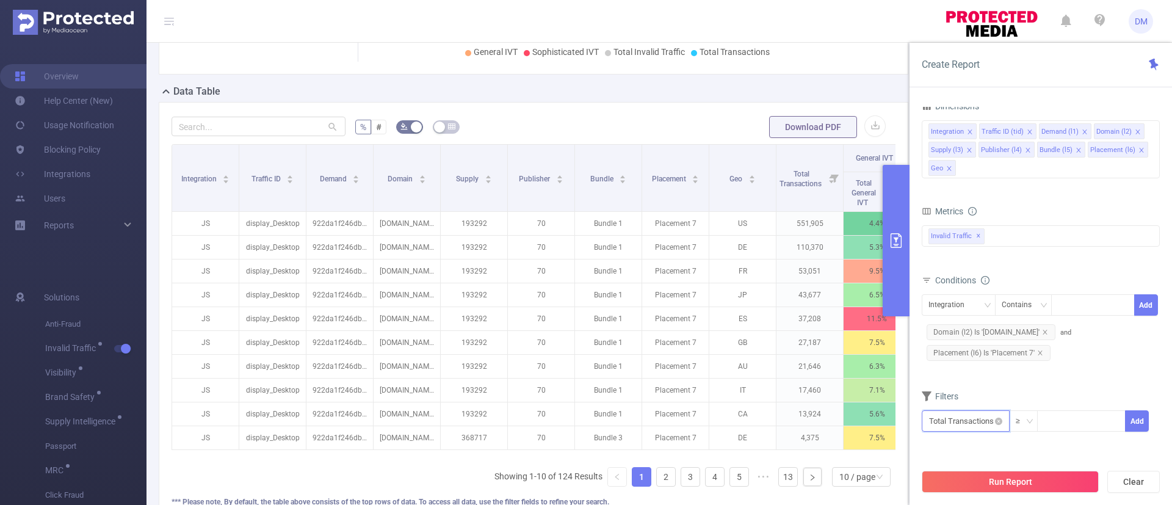
click at [985, 420] on input "text" at bounding box center [966, 420] width 88 height 21
click at [978, 329] on li "Invalid Traffic" at bounding box center [966, 330] width 88 height 20
click at [1067, 307] on li "General IVT" at bounding box center [1052, 310] width 89 height 20
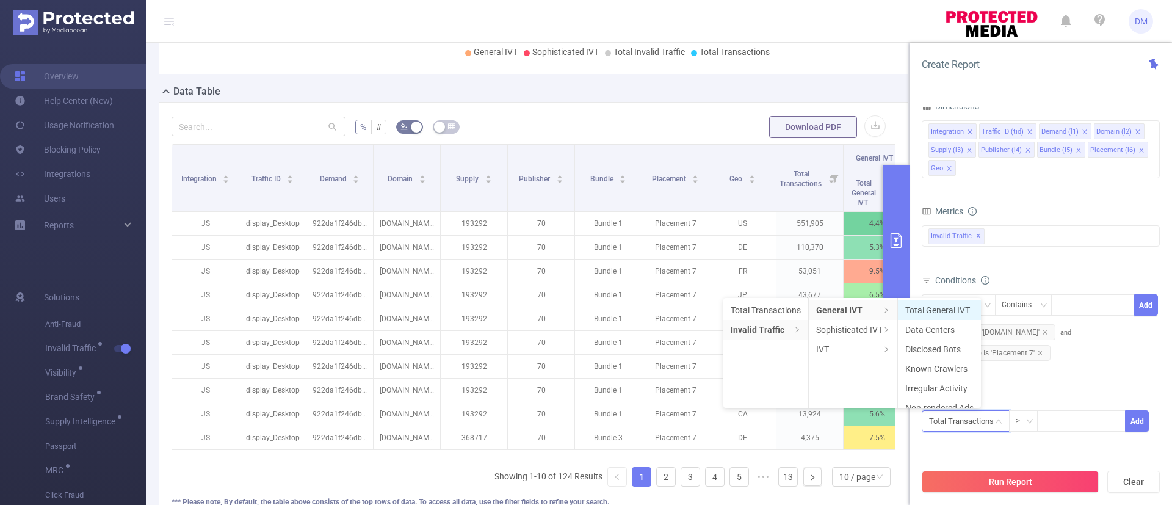
click at [960, 308] on li "Total General IVT" at bounding box center [939, 310] width 83 height 20
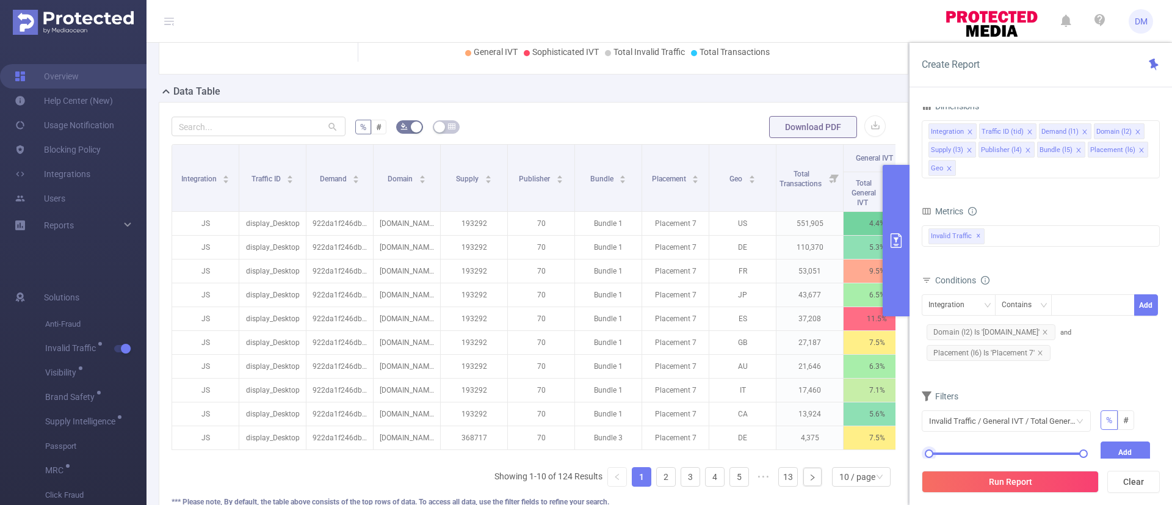
click at [939, 451] on div "0% 100%" at bounding box center [1006, 453] width 154 height 7
click at [1136, 447] on button "Add" at bounding box center [1126, 451] width 50 height 21
click at [998, 479] on button "Run Report" at bounding box center [1010, 482] width 177 height 22
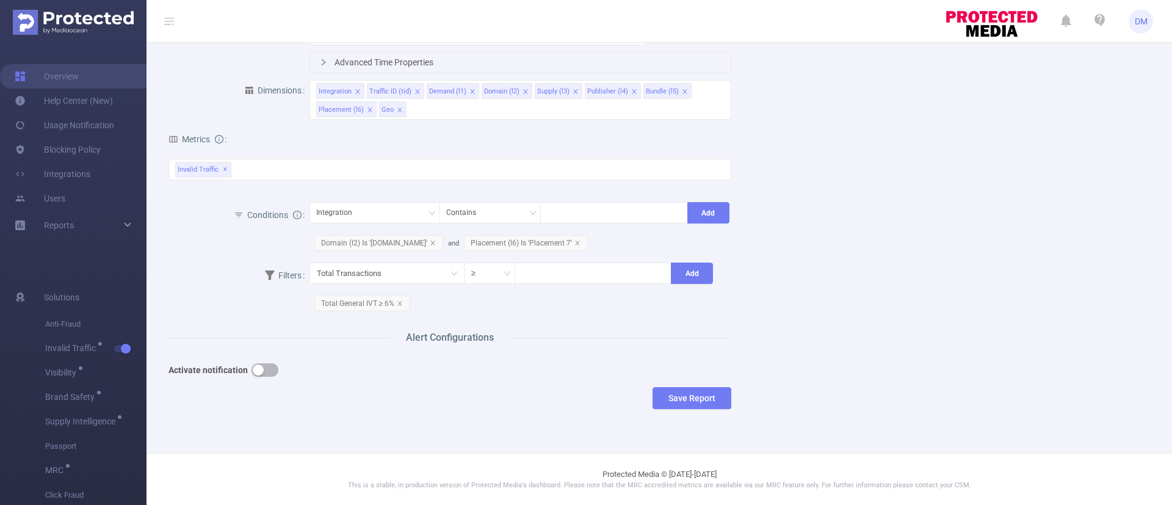
type input "ifdgjk"
click at [125, 226] on div "Reports" at bounding box center [73, 225] width 147 height 24
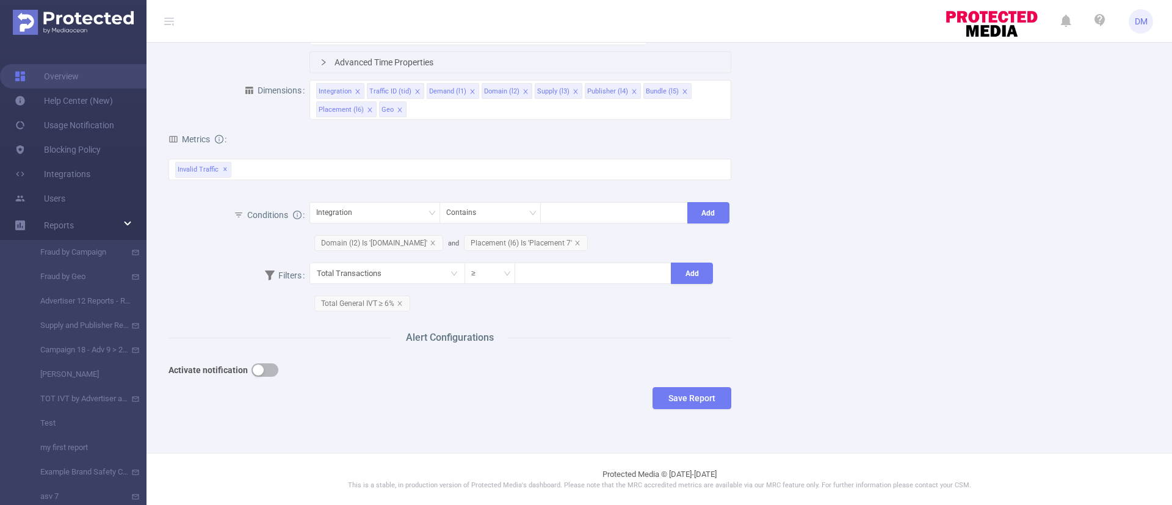
click at [265, 377] on button "button" at bounding box center [265, 369] width 27 height 13
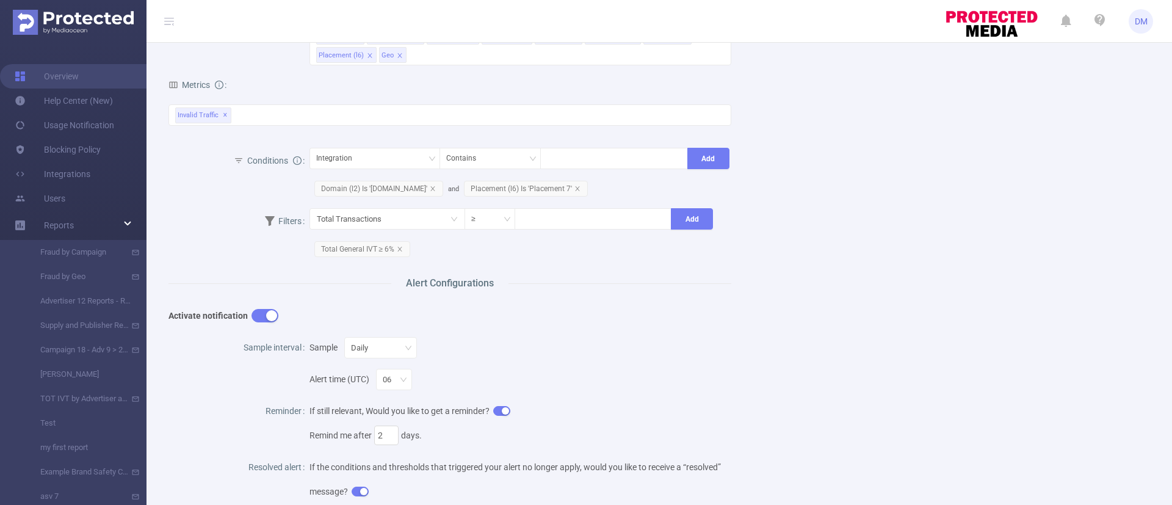
click at [650, 301] on div "Activate notification" at bounding box center [450, 317] width 563 height 32
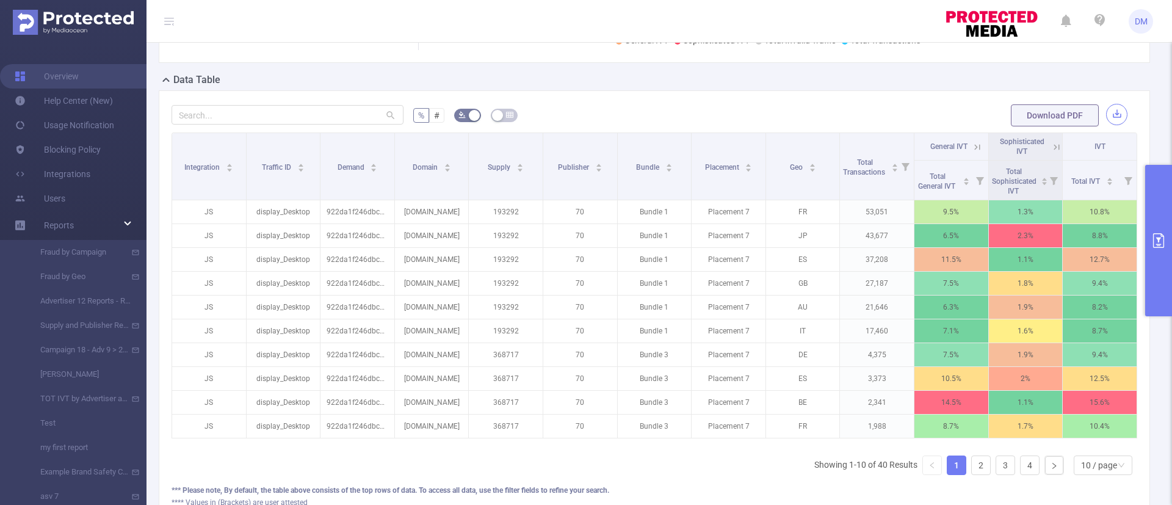
click at [1106, 125] on button "button" at bounding box center [1116, 114] width 21 height 21
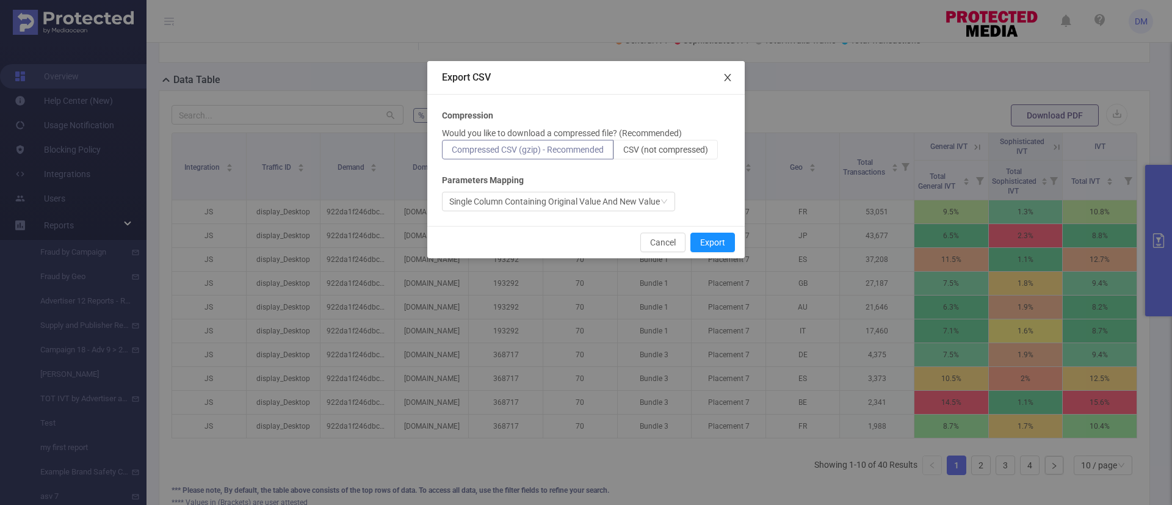
click at [727, 73] on icon "icon: close" at bounding box center [728, 78] width 10 height 10
